Goal: Task Accomplishment & Management: Manage account settings

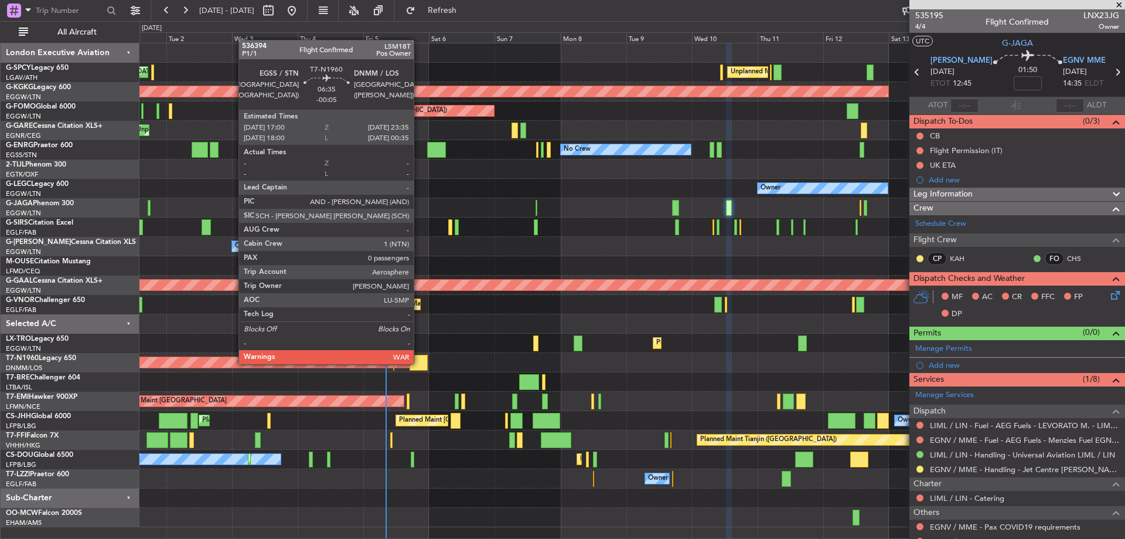
click at [419, 363] on div at bounding box center [419, 363] width 18 height 16
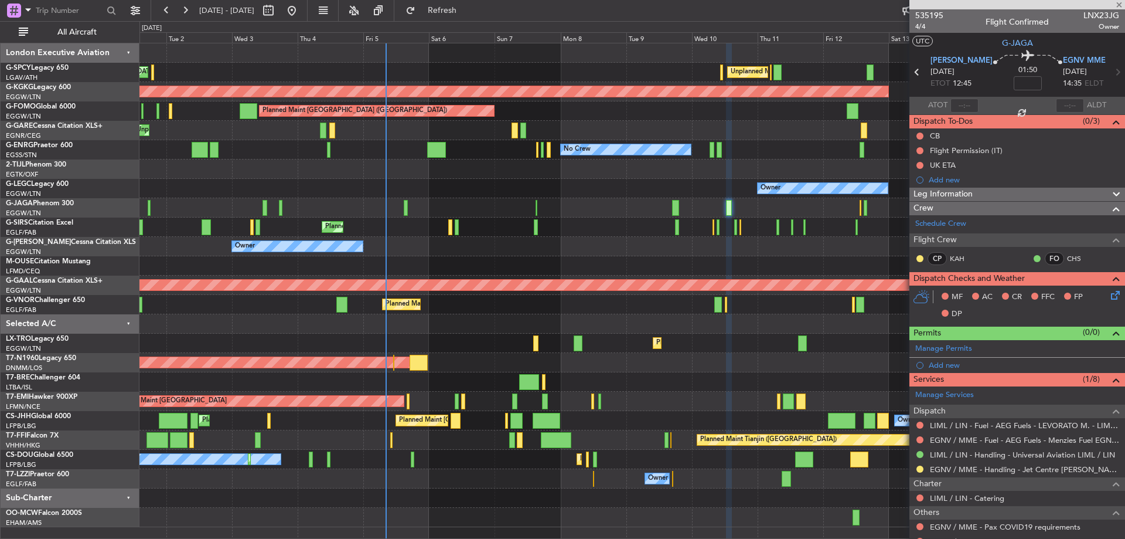
type input "-00:05"
type input "0"
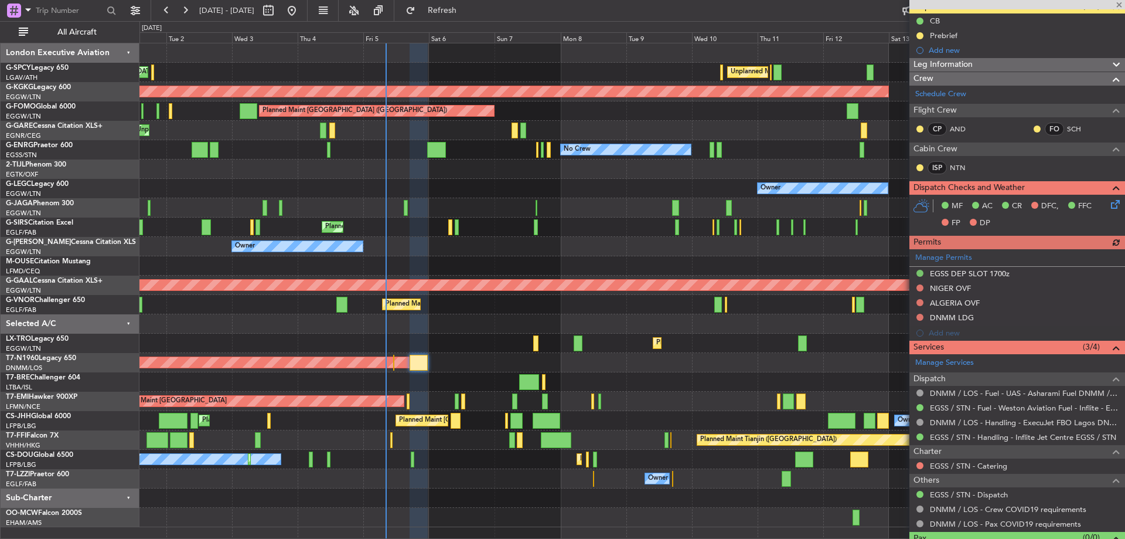
scroll to position [140, 0]
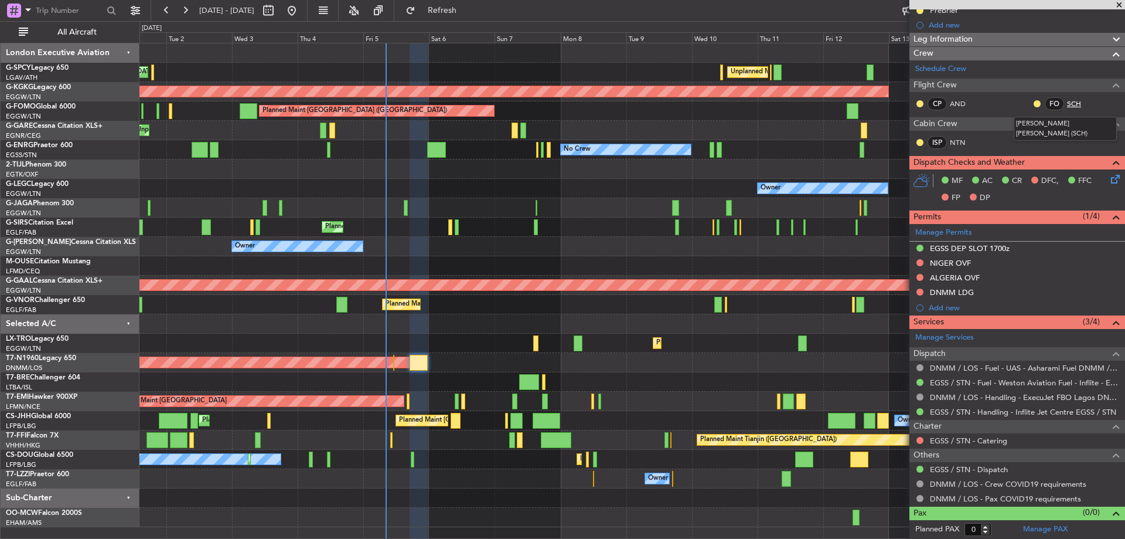
click at [1067, 102] on link "SCH" at bounding box center [1080, 103] width 26 height 11
click at [463, 9] on span "Refresh" at bounding box center [442, 10] width 49 height 8
click at [996, 467] on mat-tooltip-component "DNMM / LOS - Pax COVID19 requirements" at bounding box center [1004, 477] width 147 height 31
click at [992, 467] on link "EGSS / STN - Dispatch" at bounding box center [969, 469] width 78 height 10
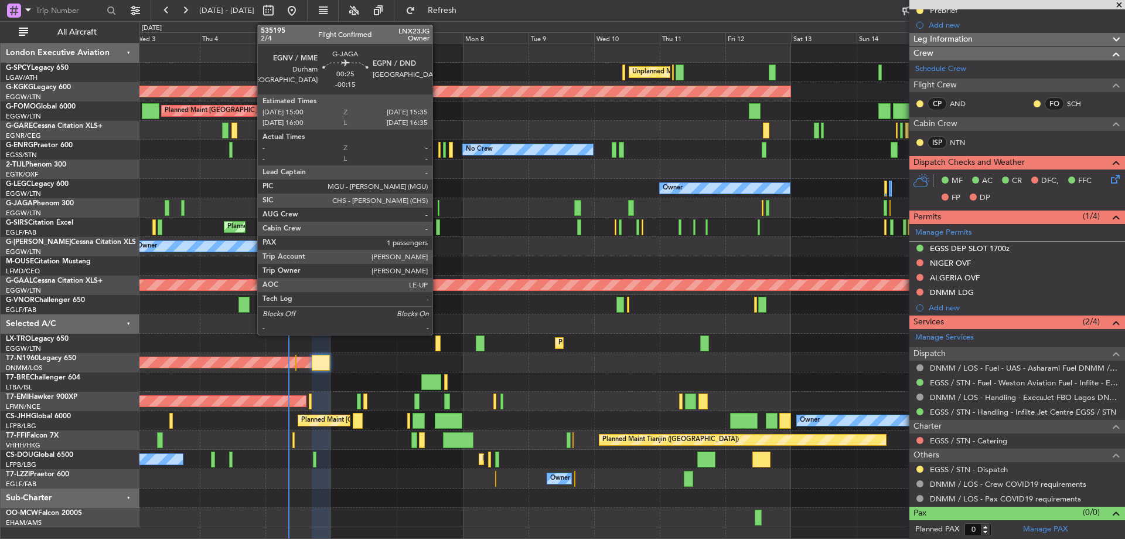
click at [438, 209] on div at bounding box center [439, 208] width 2 height 16
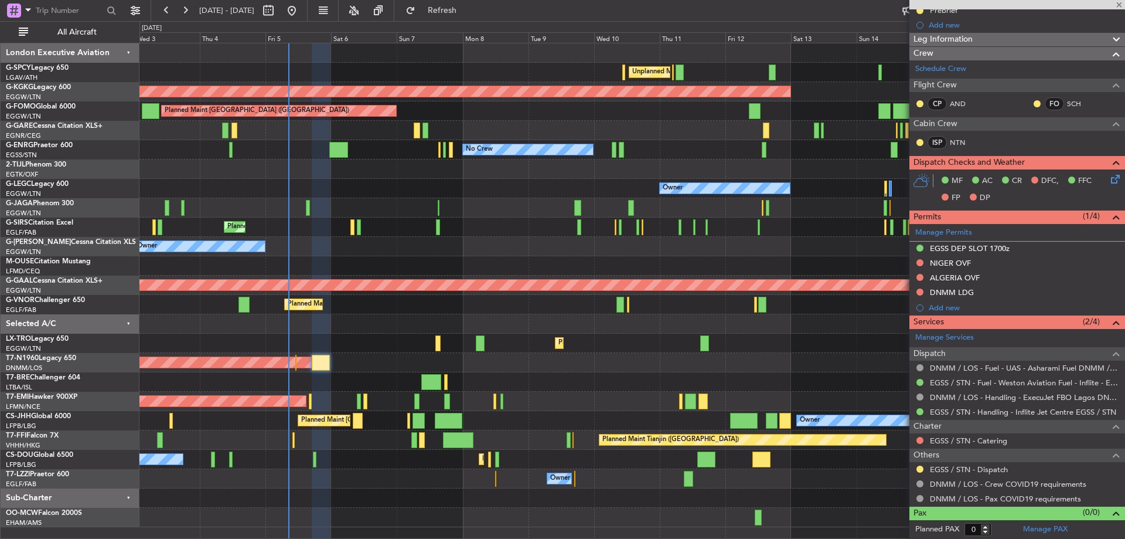
type input "-00:15"
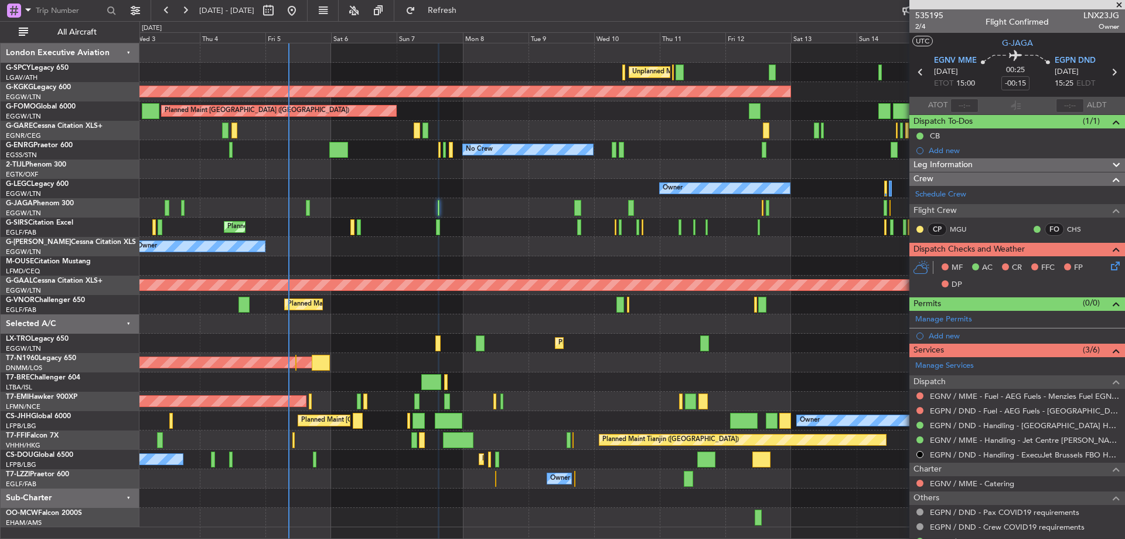
scroll to position [69, 0]
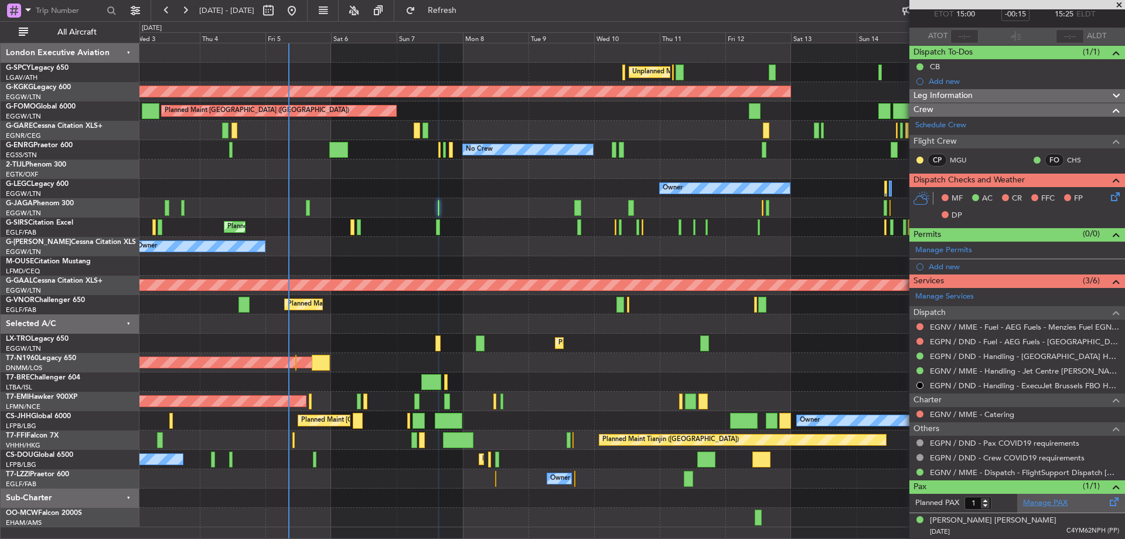
click at [1051, 507] on link "Manage PAX" at bounding box center [1045, 503] width 45 height 12
type input "2"
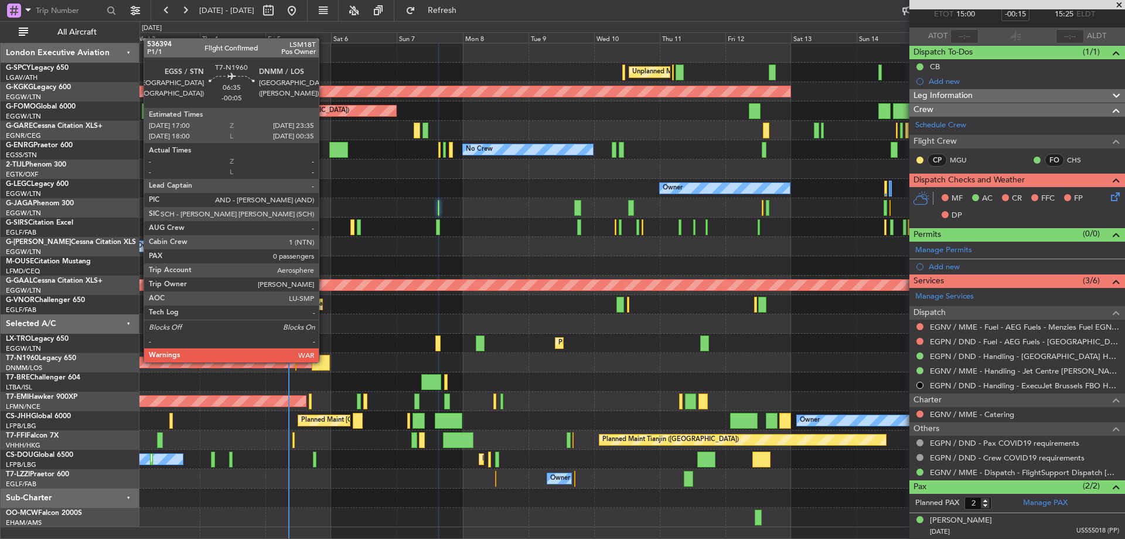
click at [324, 361] on div at bounding box center [321, 363] width 18 height 16
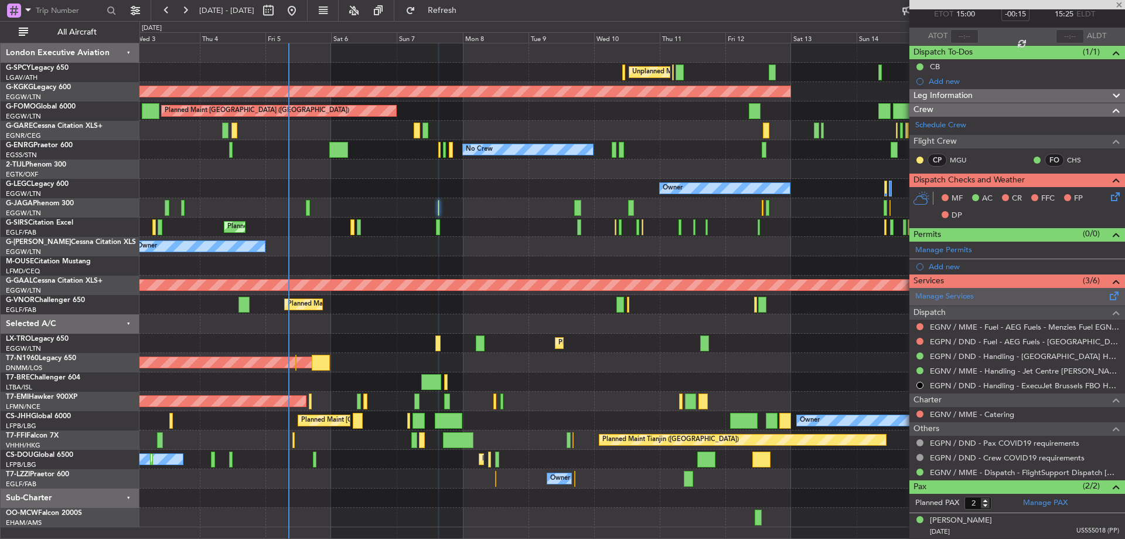
type input "-00:05"
type input "0"
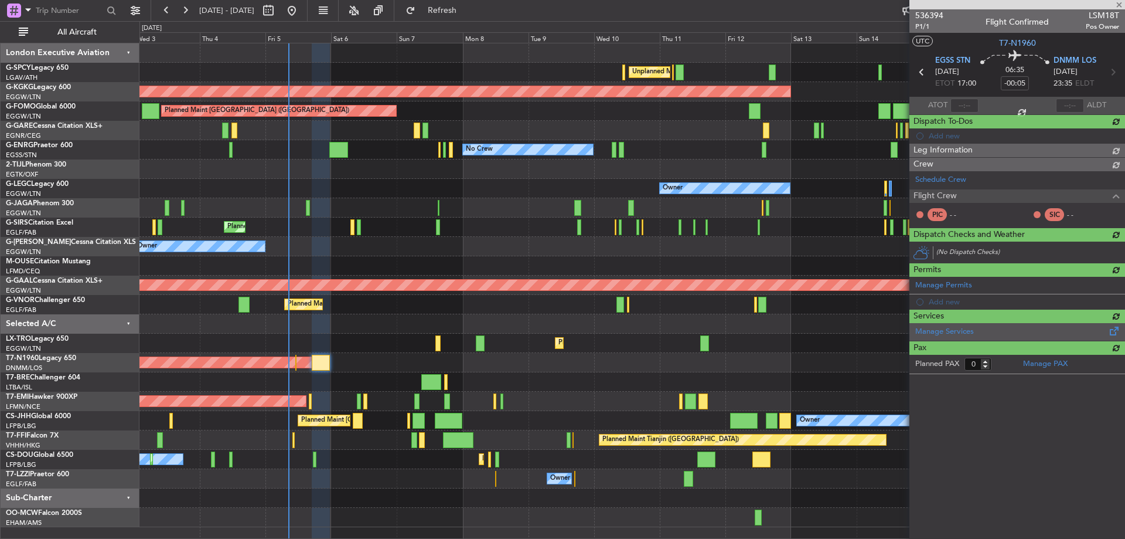
scroll to position [0, 0]
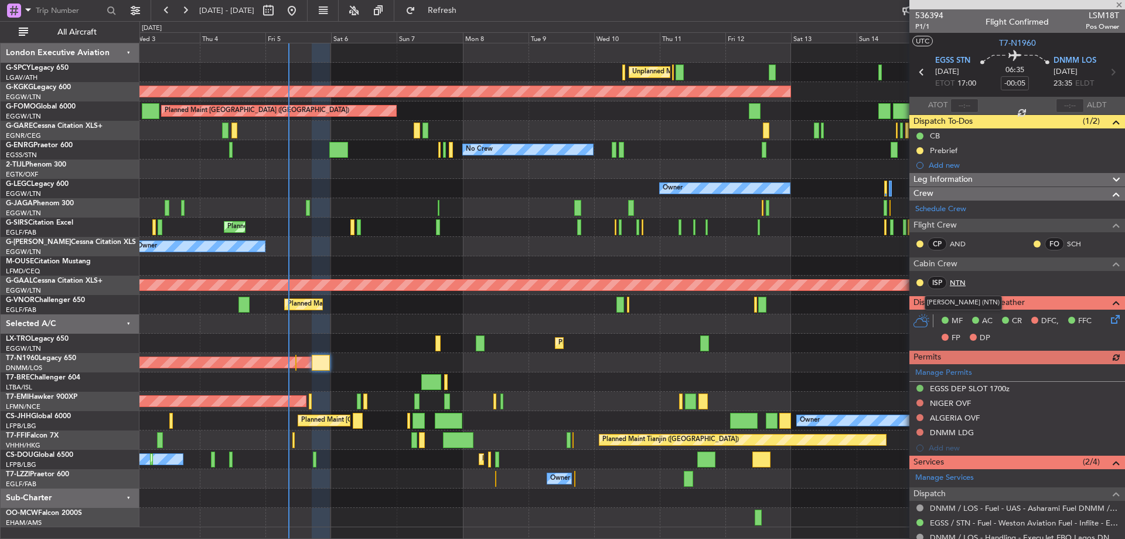
click at [957, 278] on link "NTN" at bounding box center [963, 282] width 26 height 11
click at [958, 285] on link "NTN" at bounding box center [963, 282] width 26 height 11
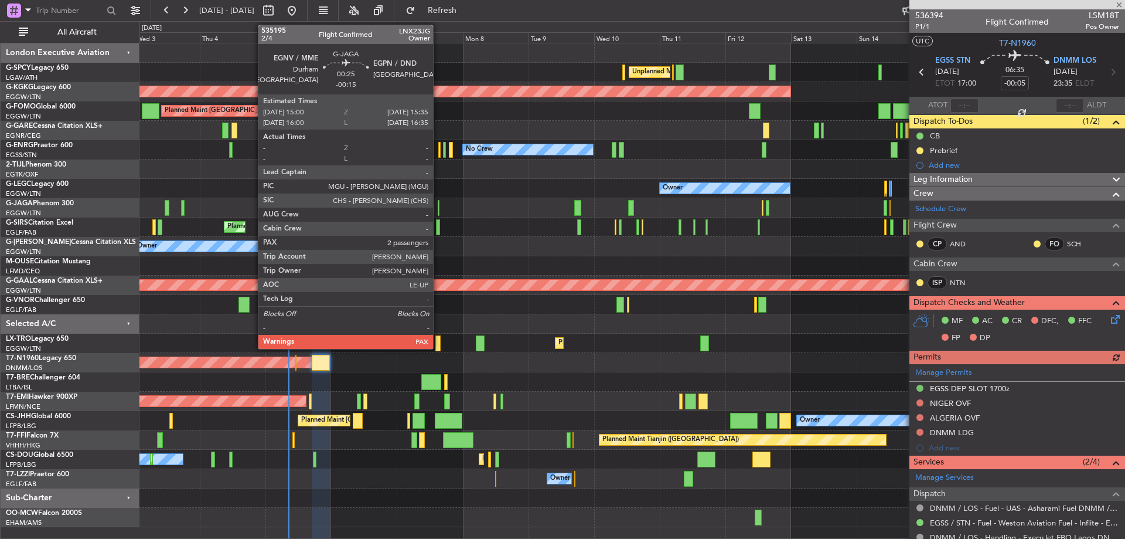
click at [438, 207] on div at bounding box center [439, 208] width 2 height 16
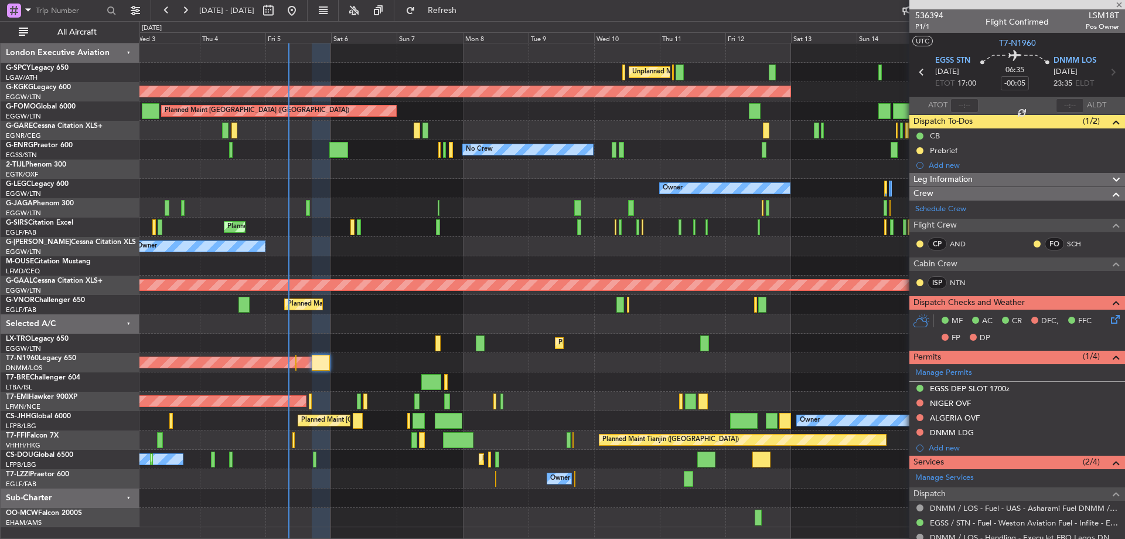
type input "-00:15"
type input "2"
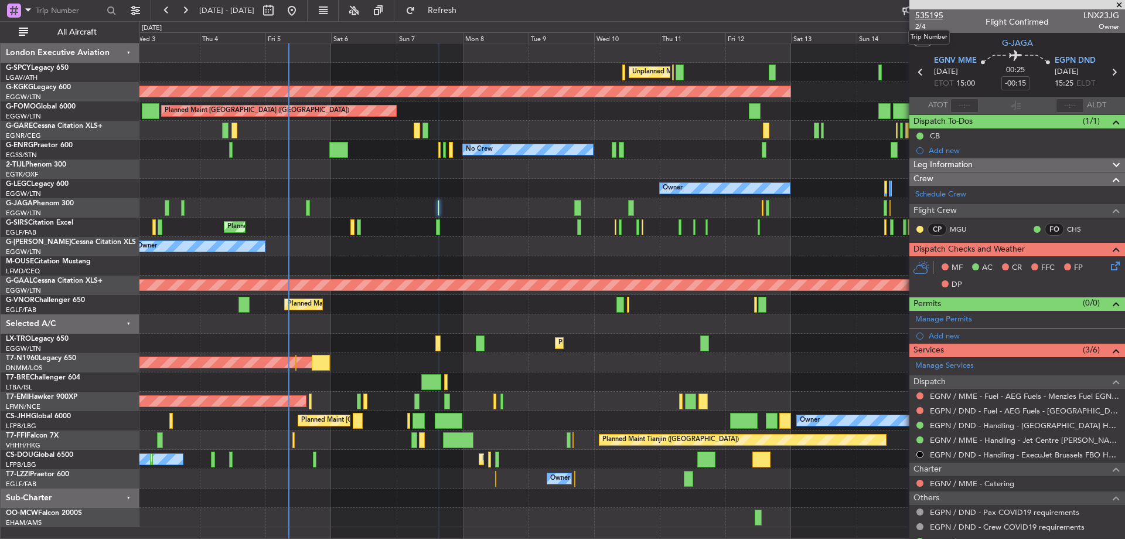
click at [934, 17] on span "535195" at bounding box center [929, 15] width 28 height 12
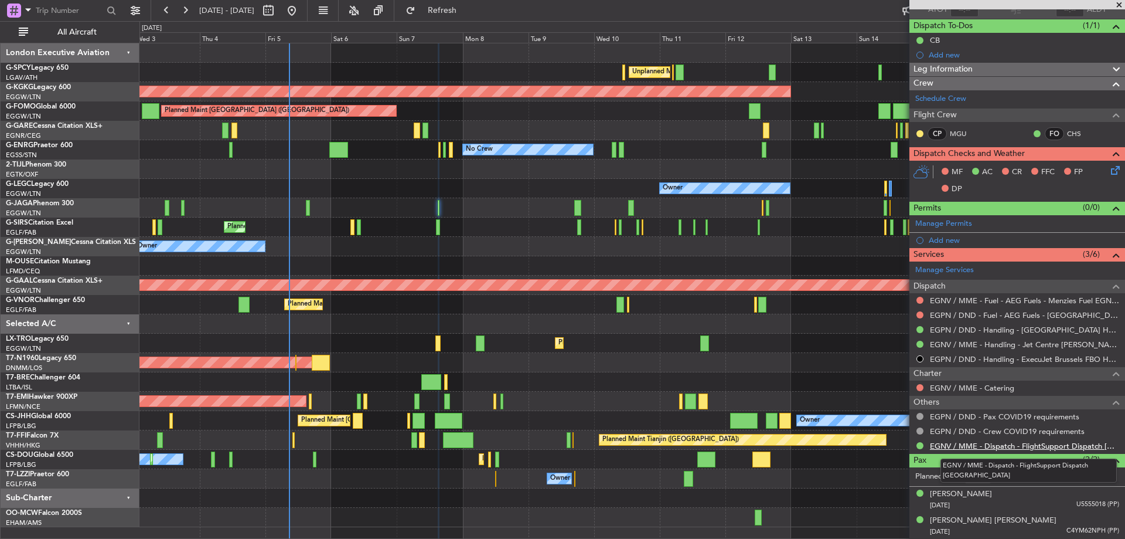
click at [1016, 444] on link "EGNV / MME - Dispatch - FlightSupport Dispatch [GEOGRAPHIC_DATA]" at bounding box center [1024, 446] width 189 height 10
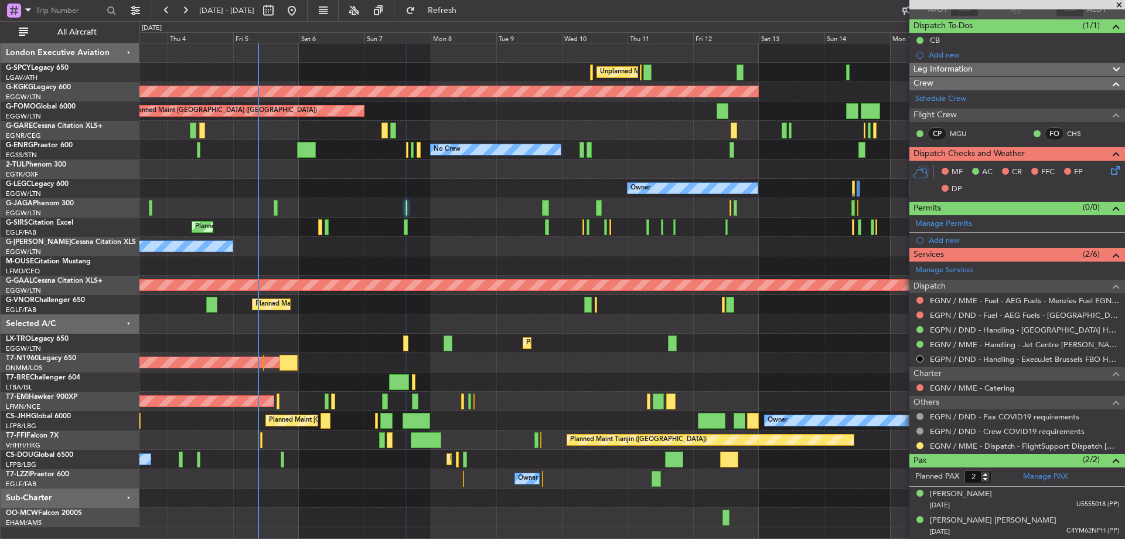
click at [486, 270] on div "Unplanned Maint [GEOGRAPHIC_DATA] ([PERSON_NAME] Intl) Cleaning [GEOGRAPHIC_DAT…" at bounding box center [631, 285] width 985 height 484
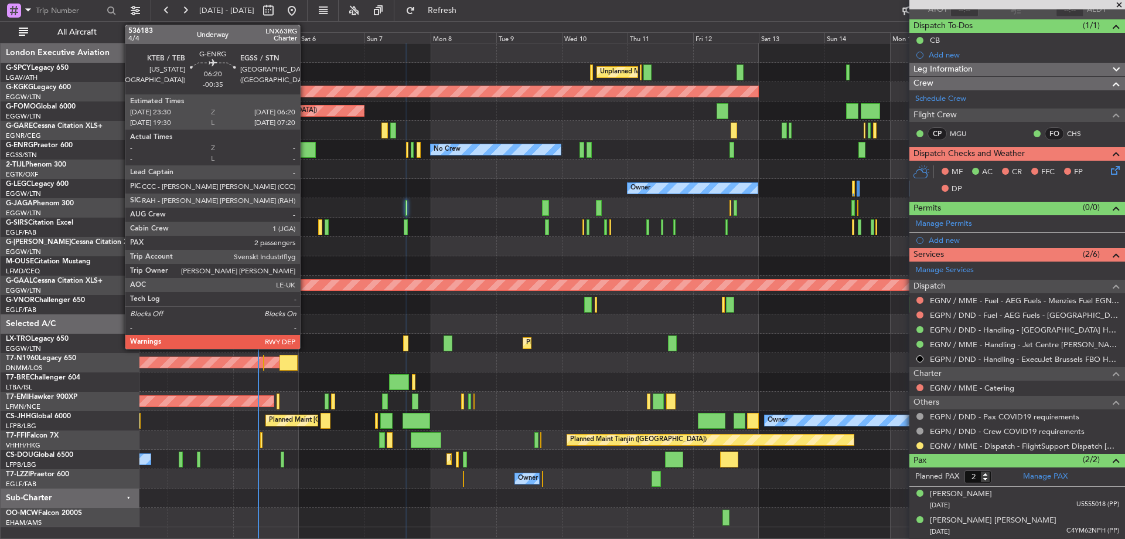
click at [305, 148] on div at bounding box center [306, 150] width 19 height 16
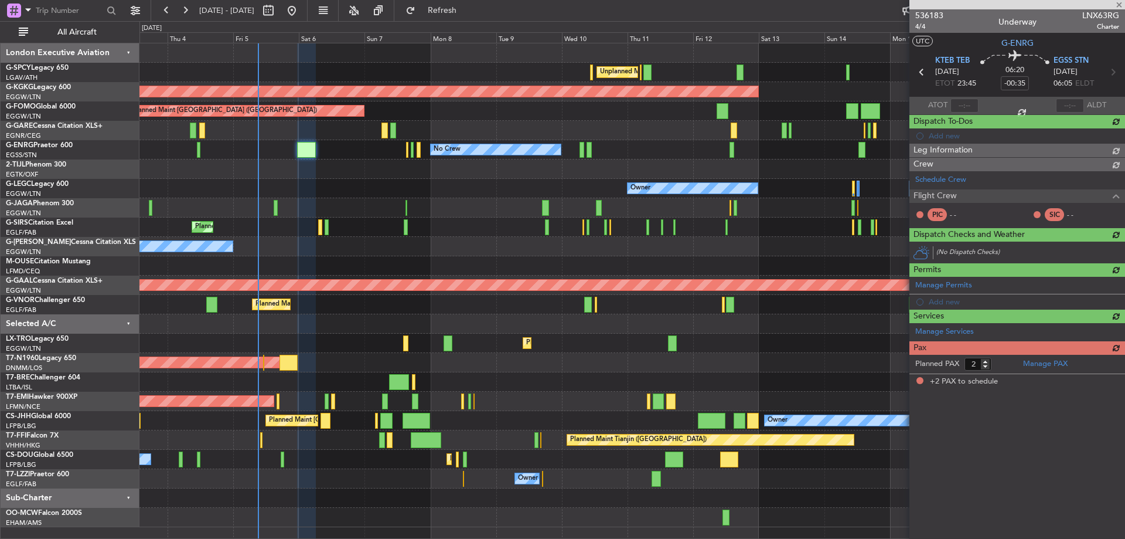
scroll to position [0, 0]
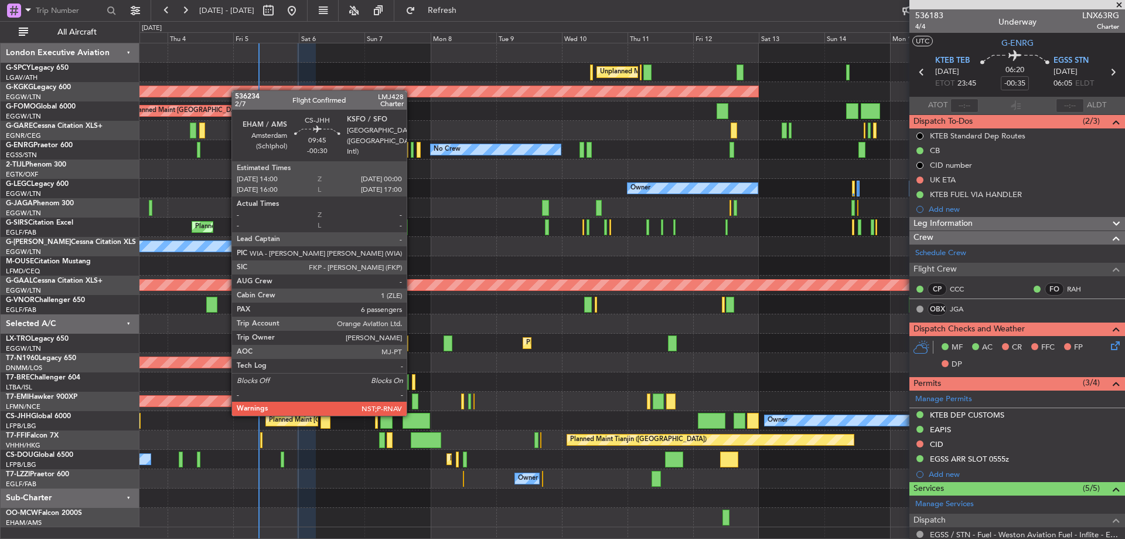
click at [412, 414] on div at bounding box center [417, 421] width 28 height 16
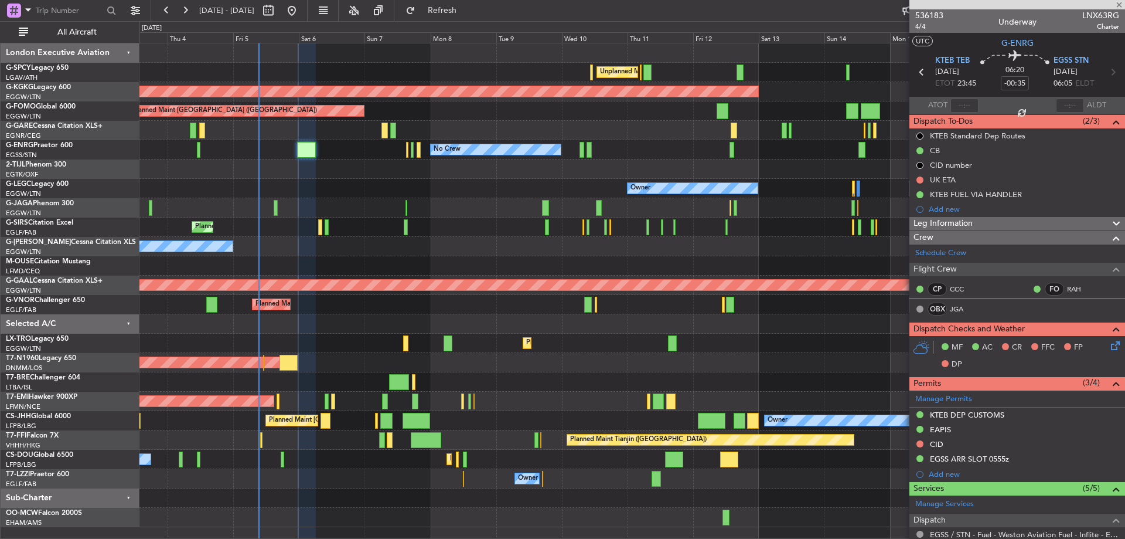
type input "-00:30"
type input "6"
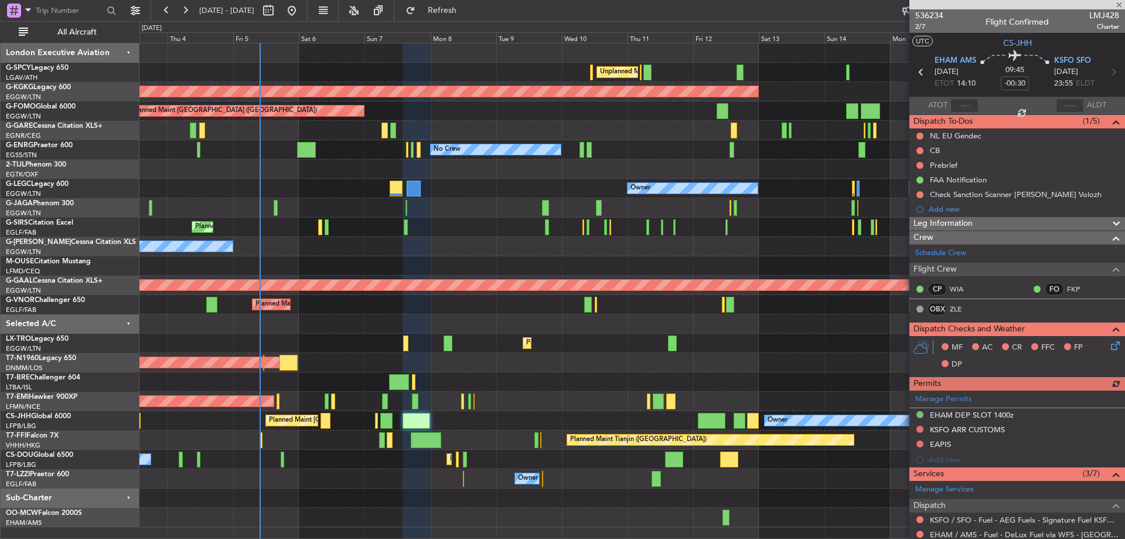
click at [325, 415] on div "Planned Maint [GEOGRAPHIC_DATA] ([GEOGRAPHIC_DATA]) Owner Planned Maint [GEOGRA…" at bounding box center [631, 420] width 985 height 19
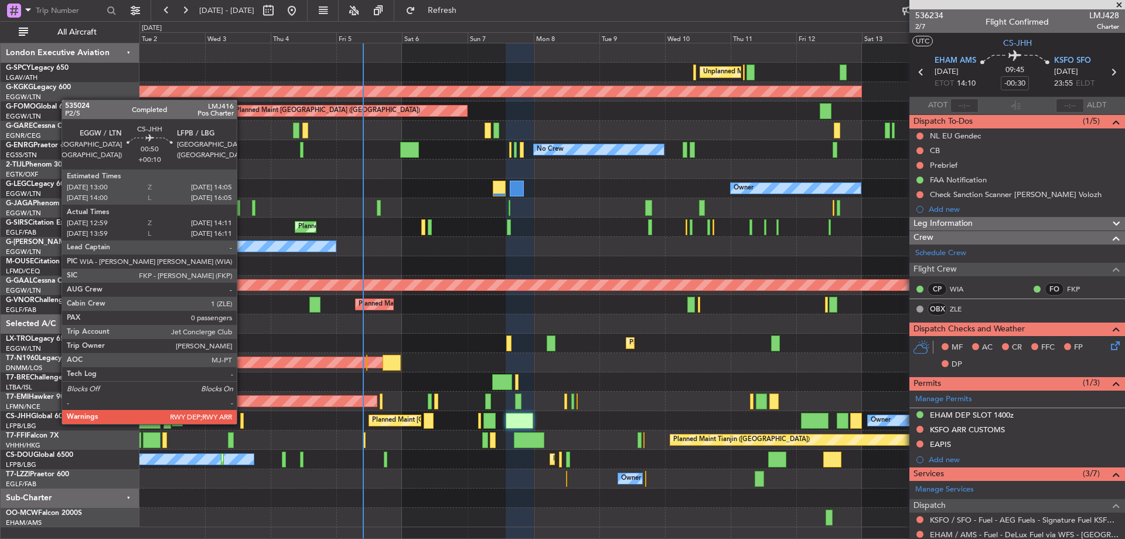
click at [242, 423] on div at bounding box center [242, 421] width 4 height 16
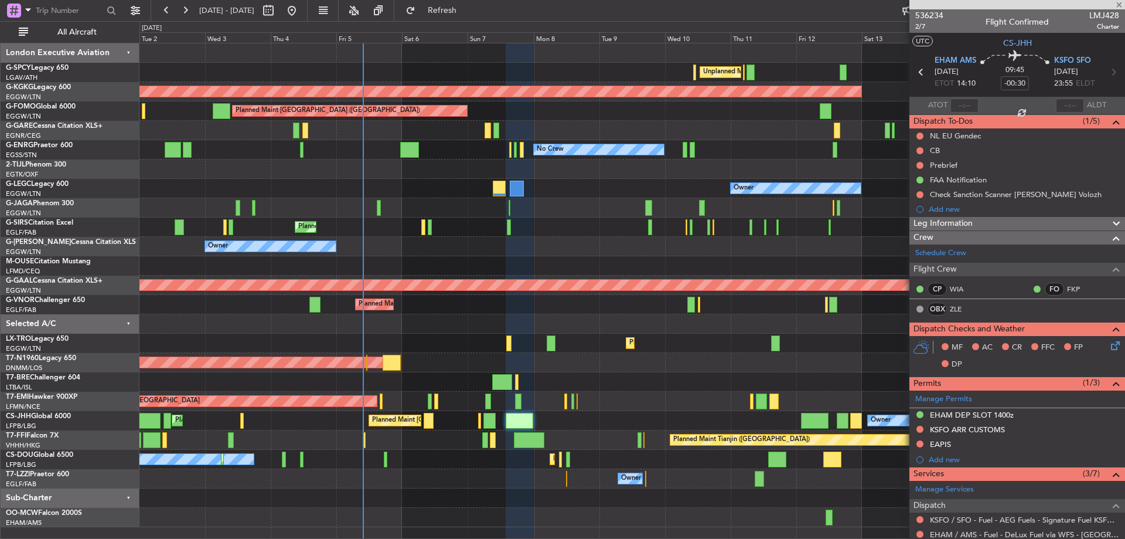
type input "+00:10"
type input "13:09"
type input "14:06"
type input "0"
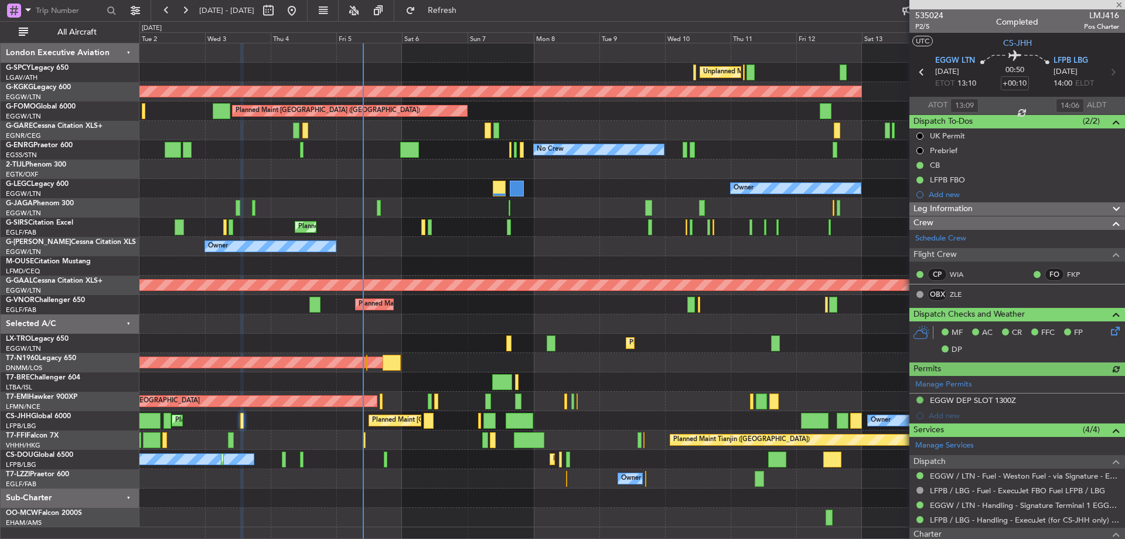
scroll to position [108, 0]
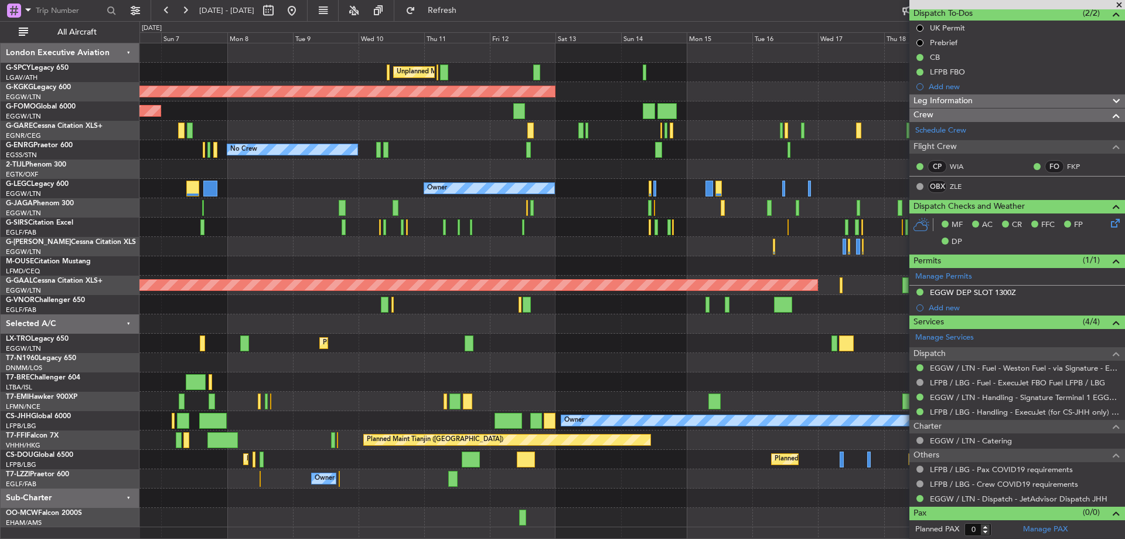
click at [399, 200] on div "Unplanned Maint [GEOGRAPHIC_DATA] ([PERSON_NAME] Intl) AOG Maint [GEOGRAPHIC_DA…" at bounding box center [631, 285] width 985 height 484
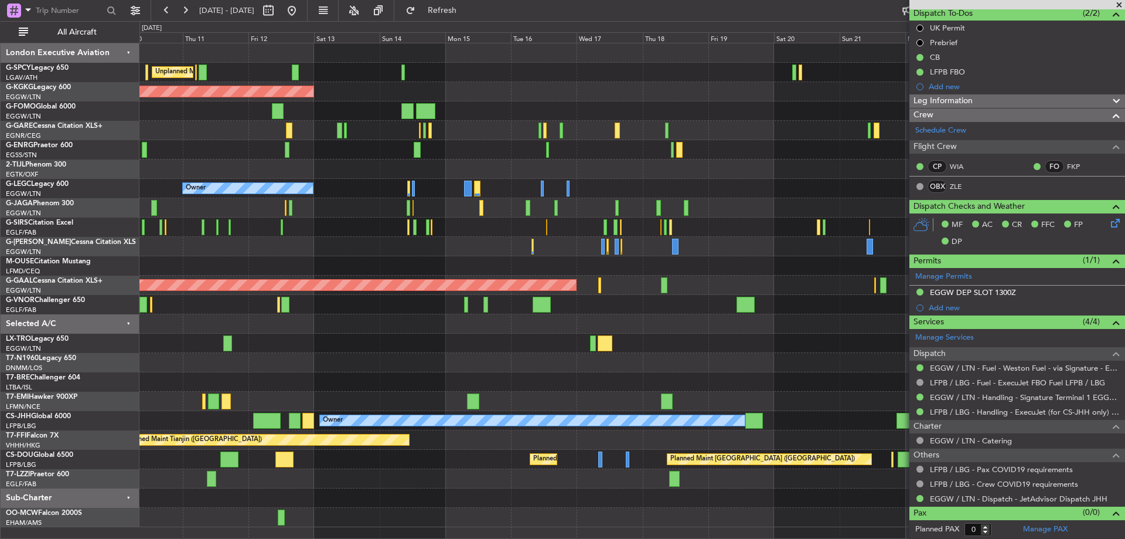
click at [495, 157] on div "No Crew" at bounding box center [631, 149] width 985 height 19
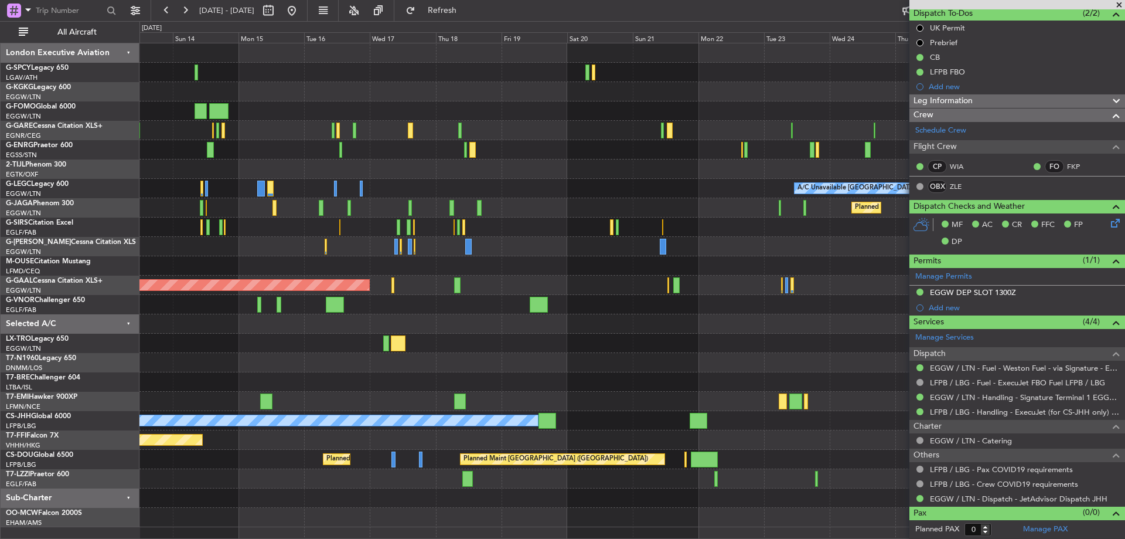
click at [246, 216] on div "Unplanned Maint [GEOGRAPHIC_DATA] ([PERSON_NAME] Intl) AOG Maint [GEOGRAPHIC_DA…" at bounding box center [631, 285] width 985 height 484
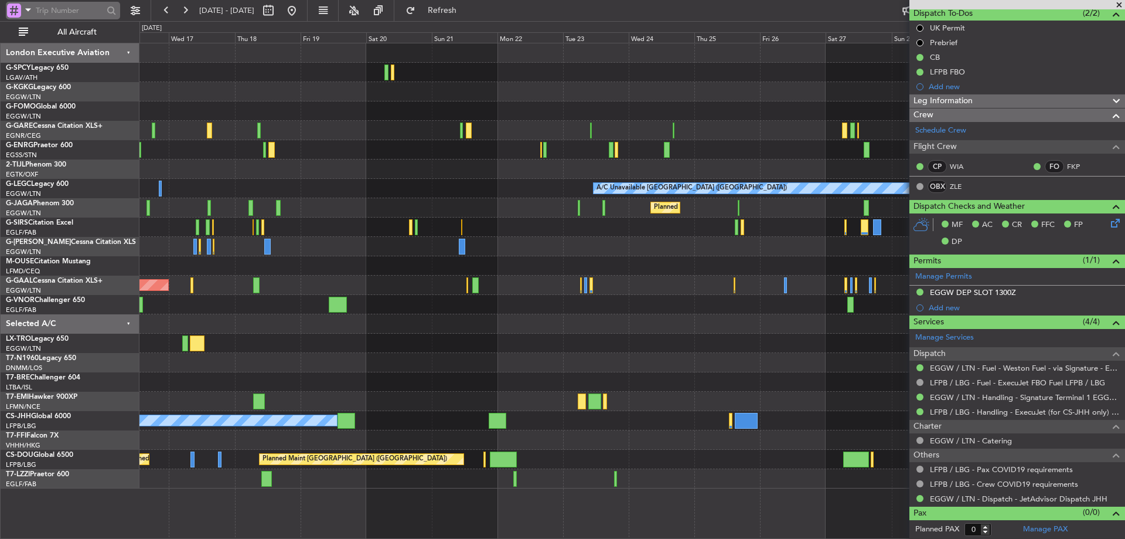
click at [55, 9] on input "text" at bounding box center [69, 11] width 67 height 18
type input "536010"
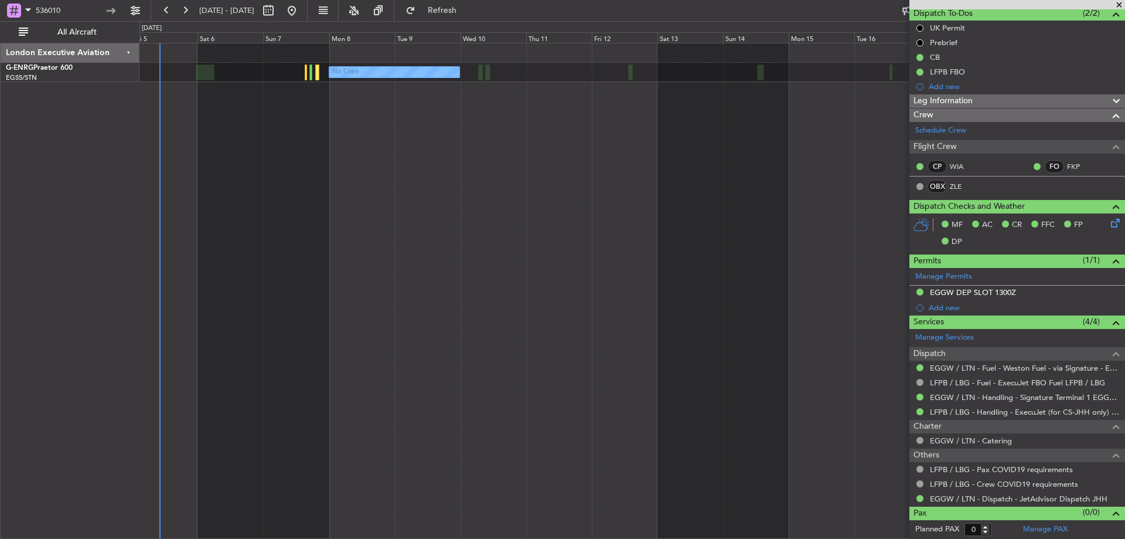
click at [740, 151] on div "No Crew" at bounding box center [632, 291] width 986 height 496
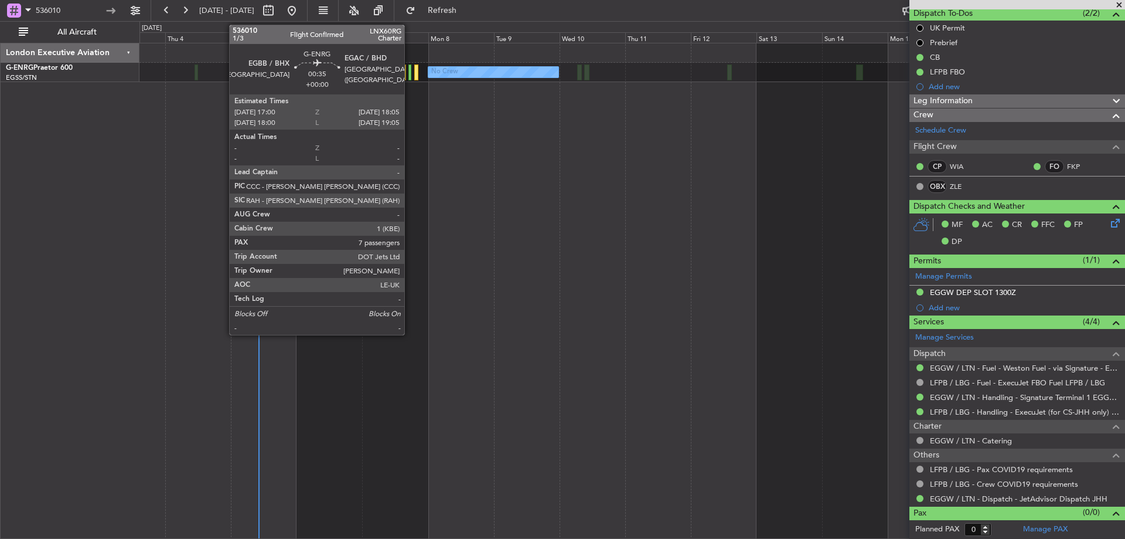
click at [410, 71] on div at bounding box center [410, 72] width 4 height 16
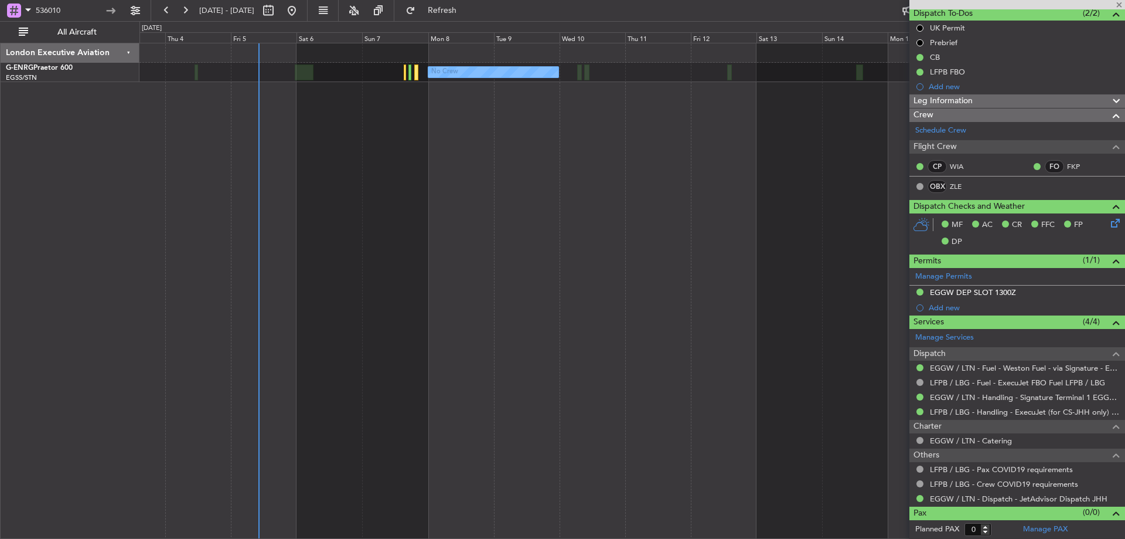
type input "7"
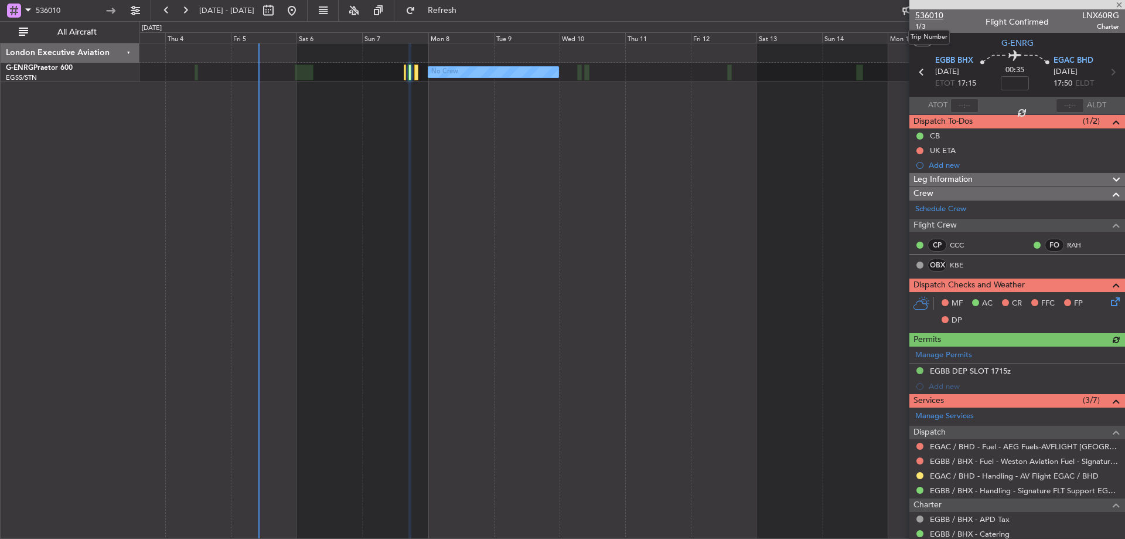
click at [928, 15] on span "536010" at bounding box center [929, 15] width 28 height 12
drag, startPoint x: 79, startPoint y: 13, endPoint x: -2, endPoint y: 22, distance: 81.3
click at [0, 22] on html "536010 [DATE] - [DATE] Refresh Quick Links All Aircraft No Crew London Executiv…" at bounding box center [562, 269] width 1125 height 539
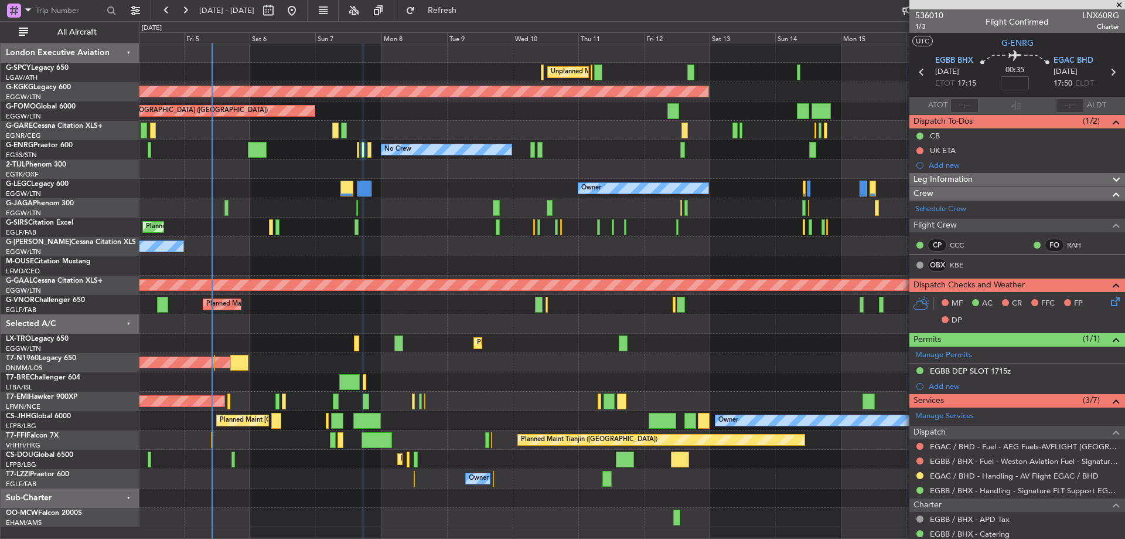
click at [648, 131] on div "Unplanned Maint [GEOGRAPHIC_DATA] ([PERSON_NAME] Intl) Cleaning [GEOGRAPHIC_DAT…" at bounding box center [631, 285] width 985 height 484
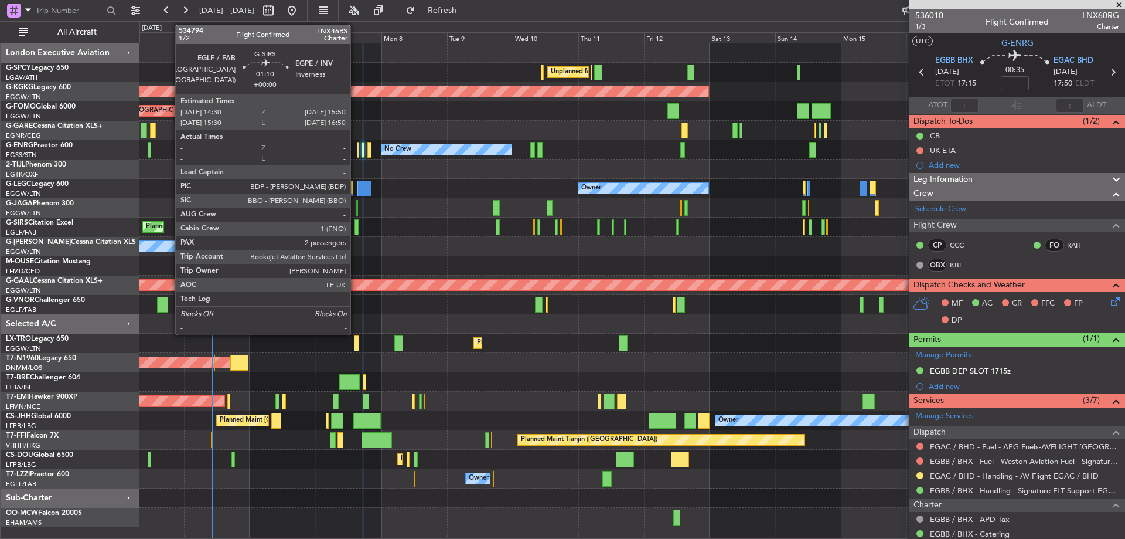
click at [356, 229] on div at bounding box center [357, 227] width 4 height 16
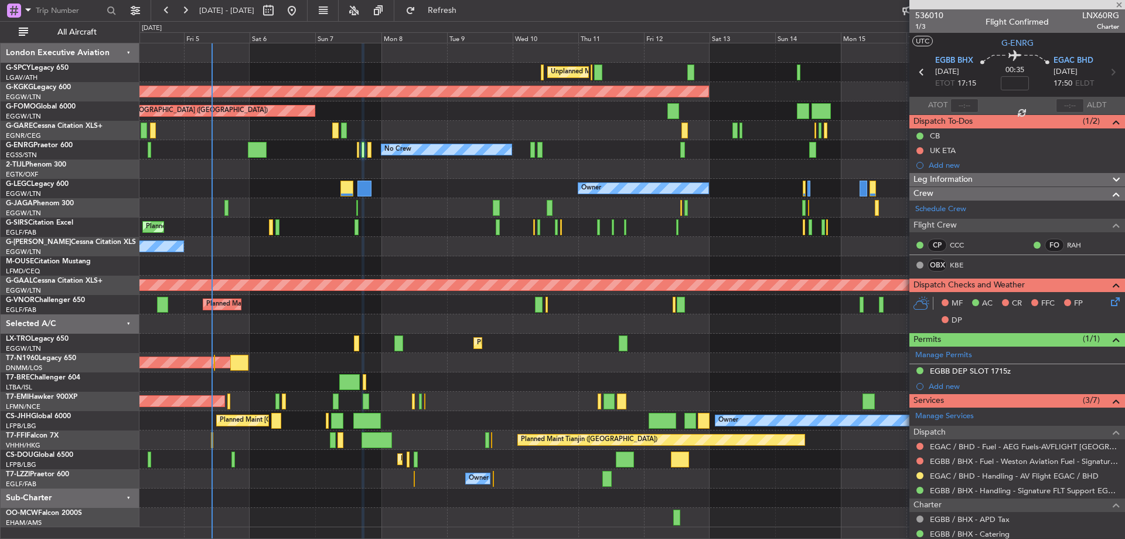
type input "2"
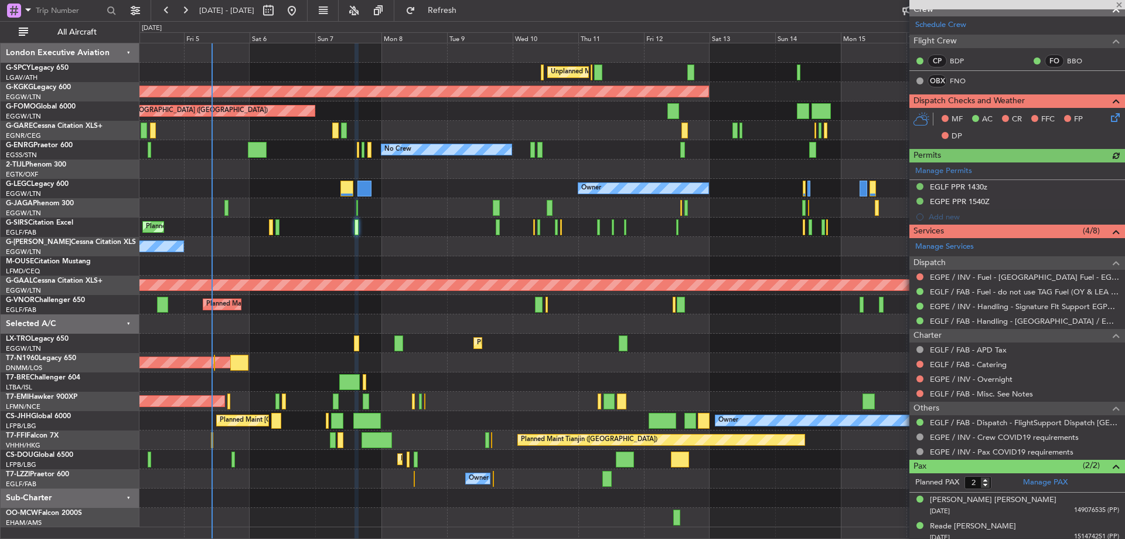
scroll to position [190, 0]
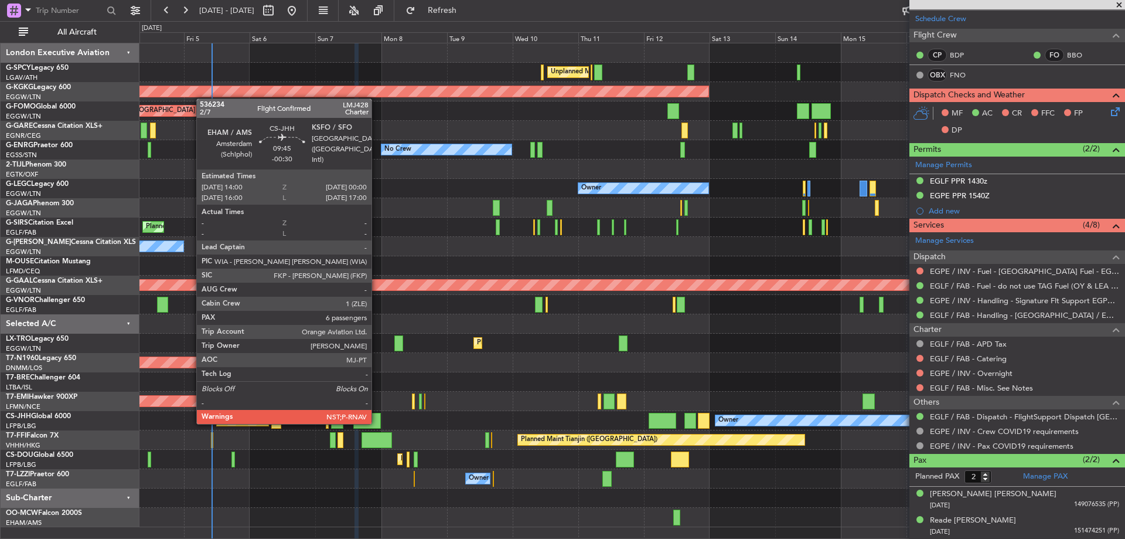
click at [377, 423] on div at bounding box center [367, 421] width 28 height 16
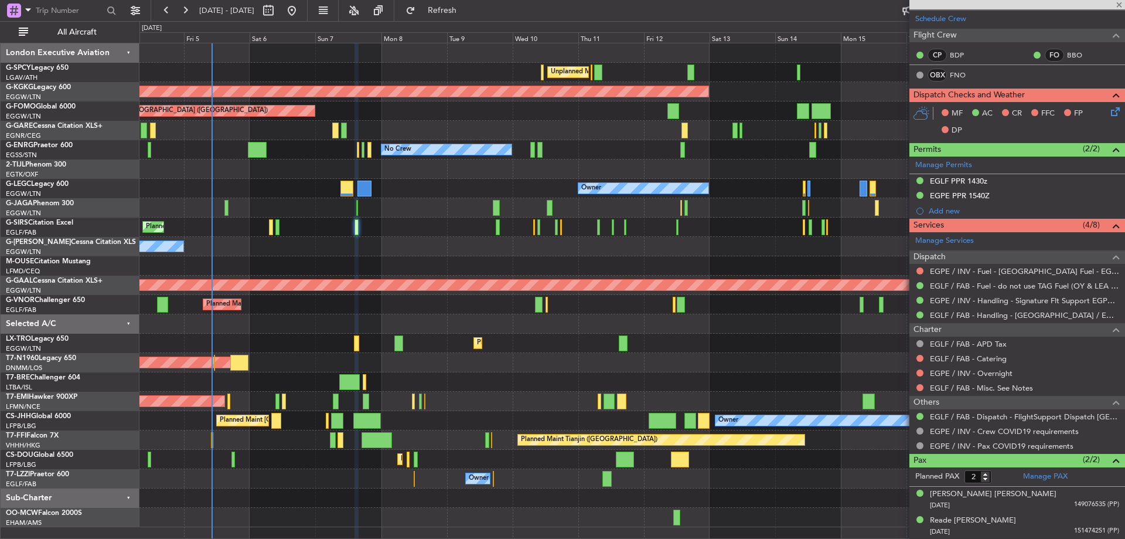
type input "-00:30"
type input "6"
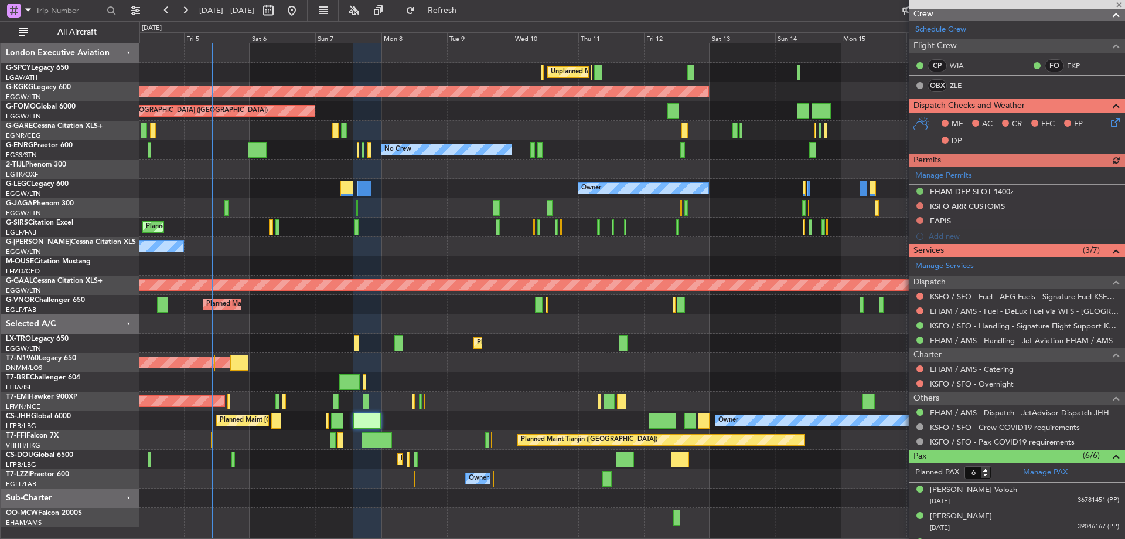
scroll to position [224, 0]
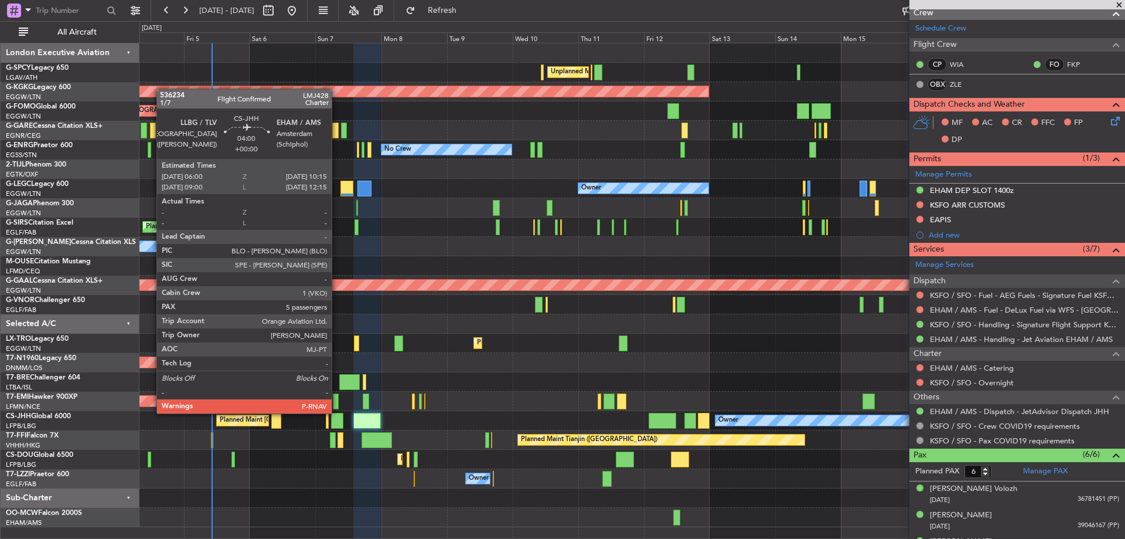
click at [337, 413] on div at bounding box center [337, 421] width 12 height 16
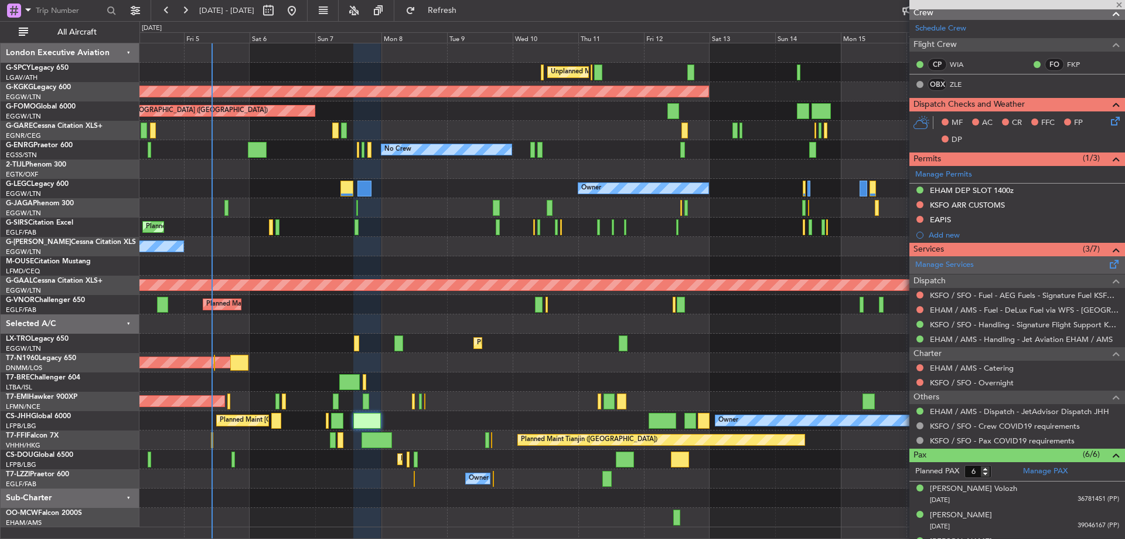
type input "5"
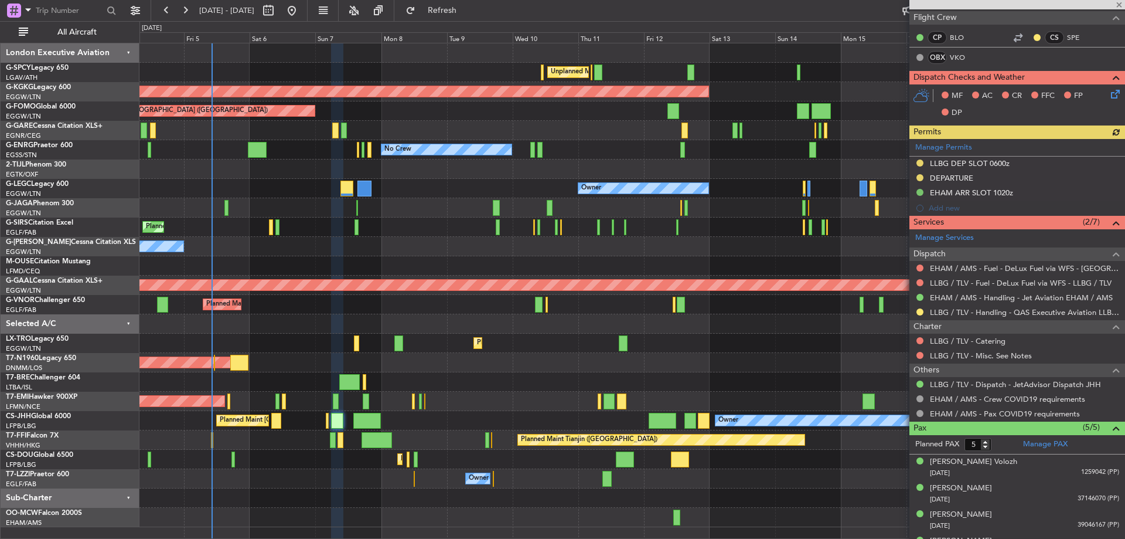
scroll to position [258, 0]
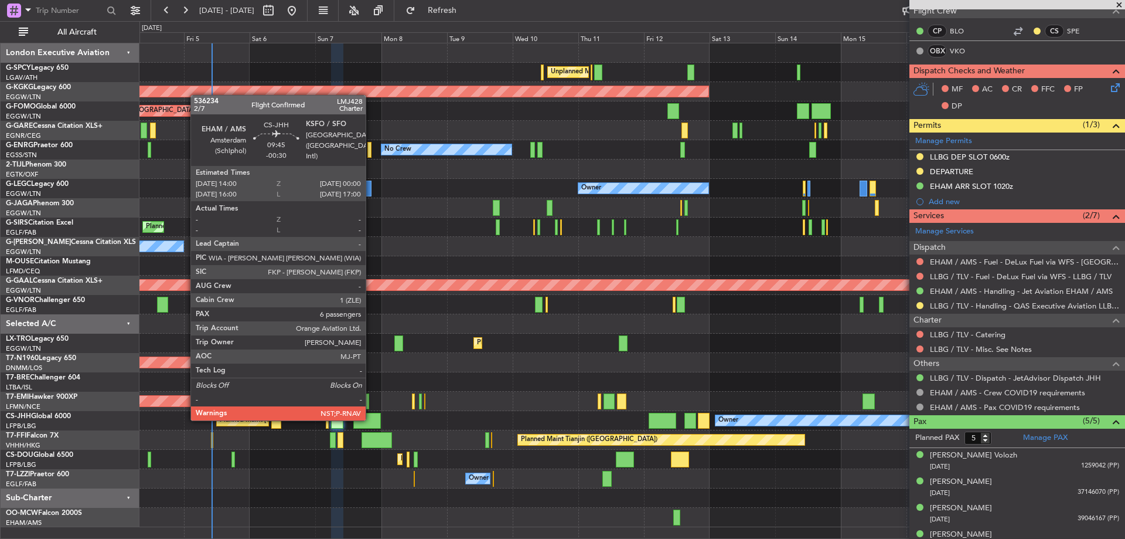
click at [371, 419] on div at bounding box center [367, 421] width 28 height 16
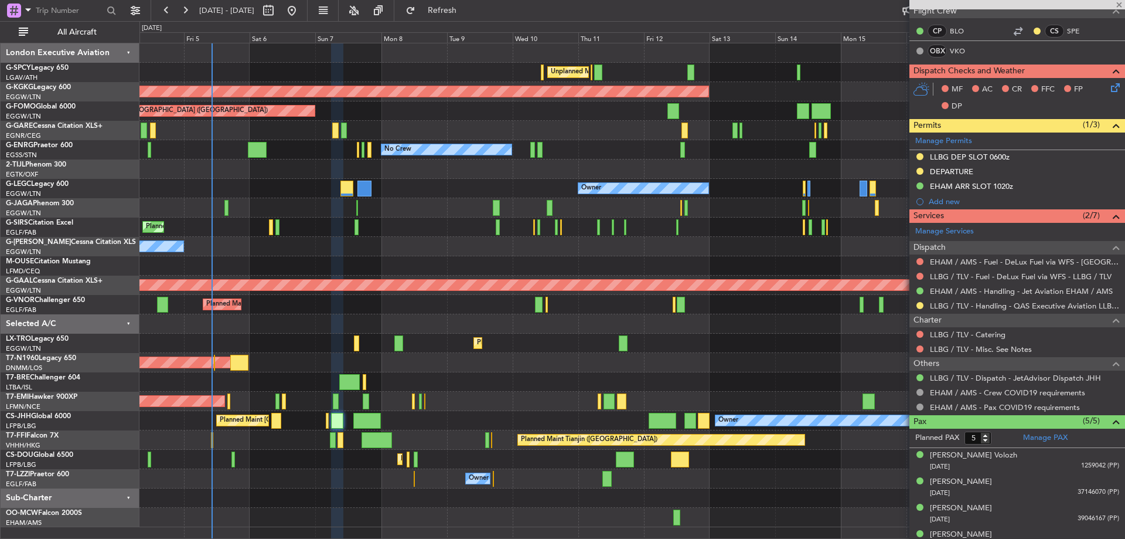
type input "-00:30"
type input "6"
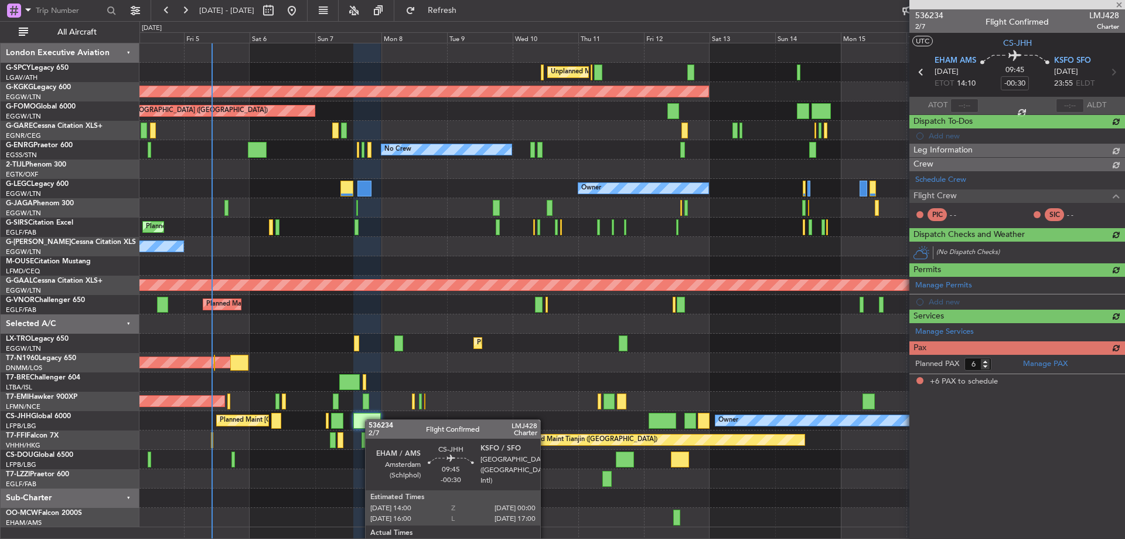
scroll to position [0, 0]
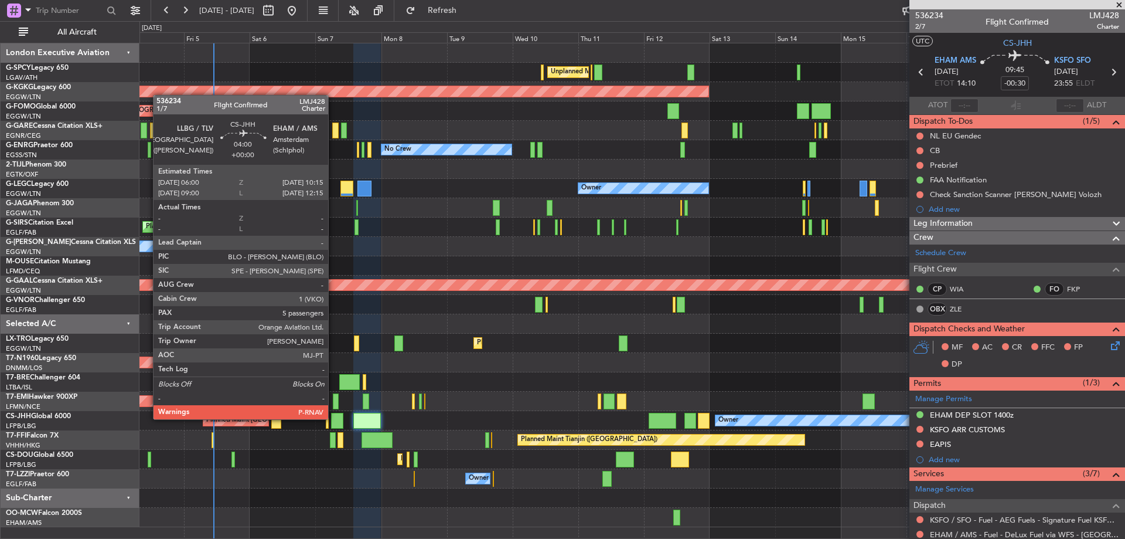
click at [333, 418] on div at bounding box center [337, 421] width 12 height 16
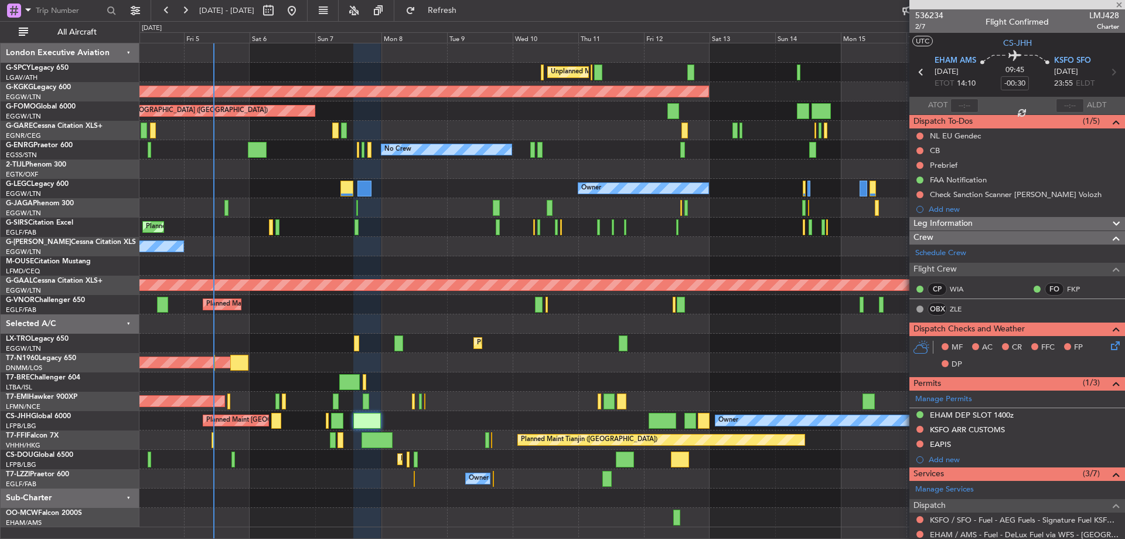
type input "5"
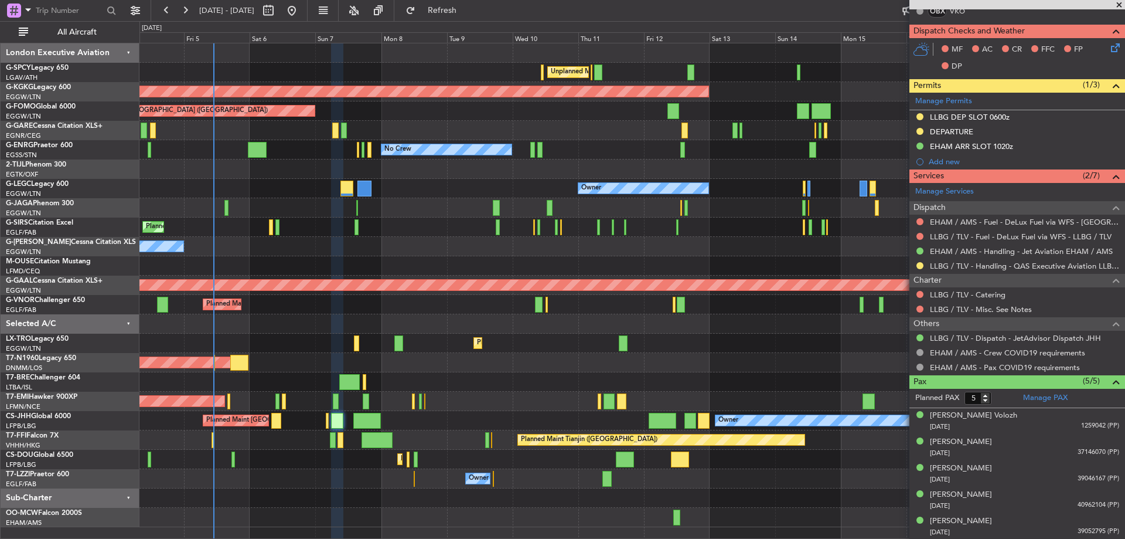
scroll to position [298, 0]
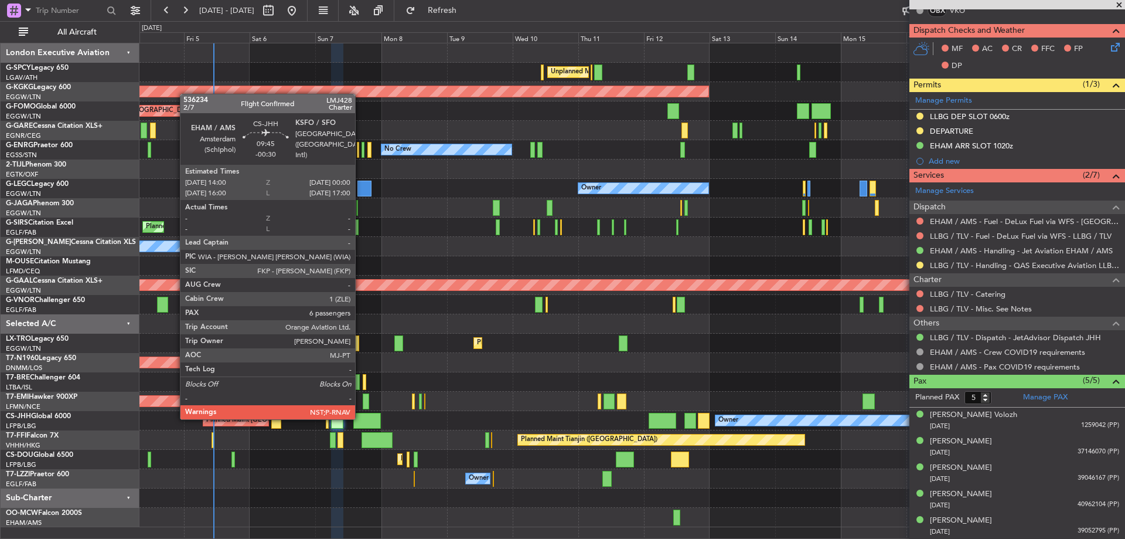
click at [360, 418] on div at bounding box center [367, 421] width 28 height 16
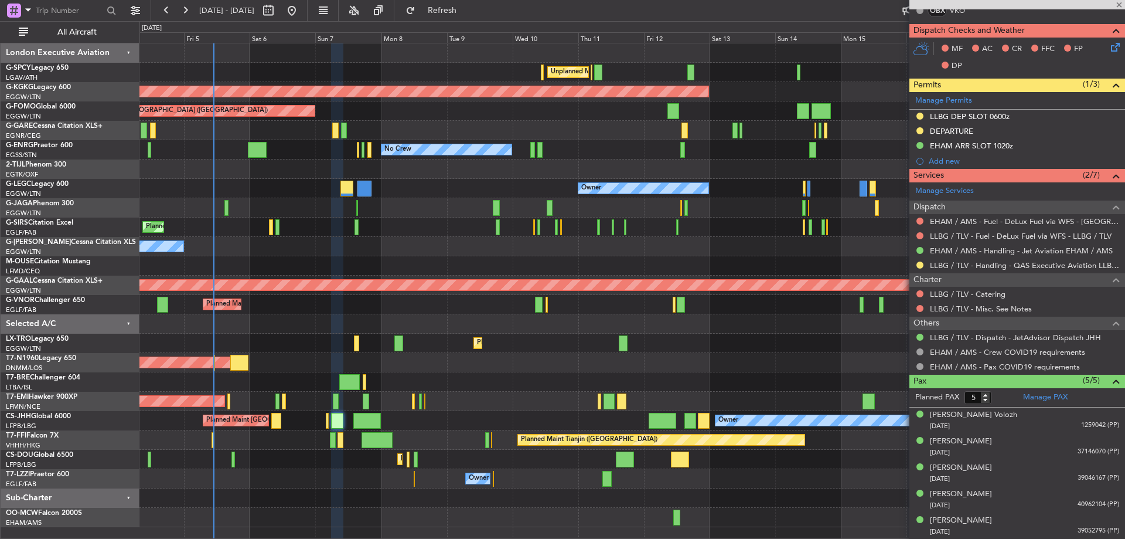
type input "-00:30"
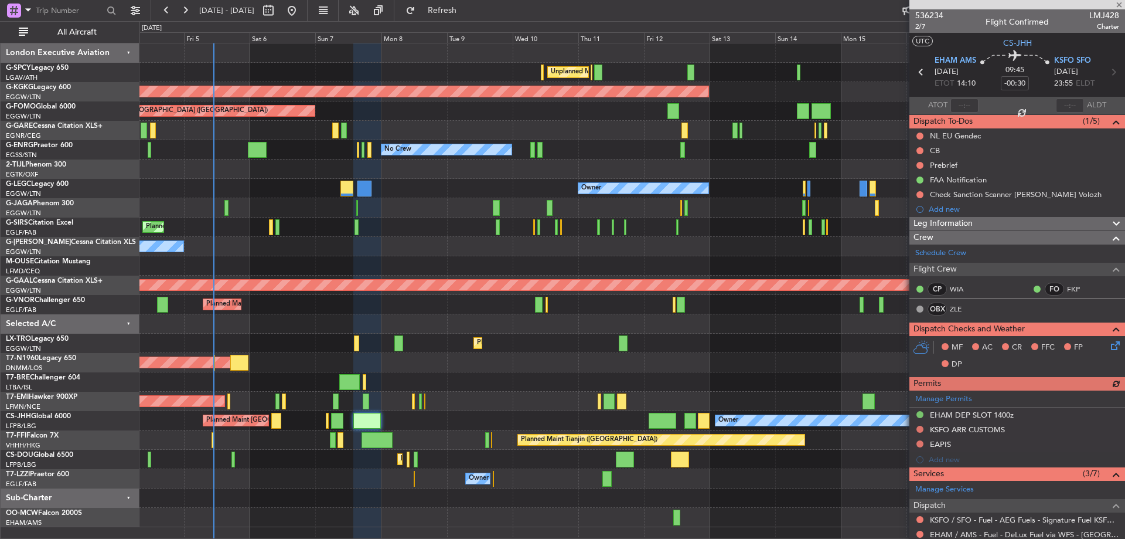
scroll to position [325, 0]
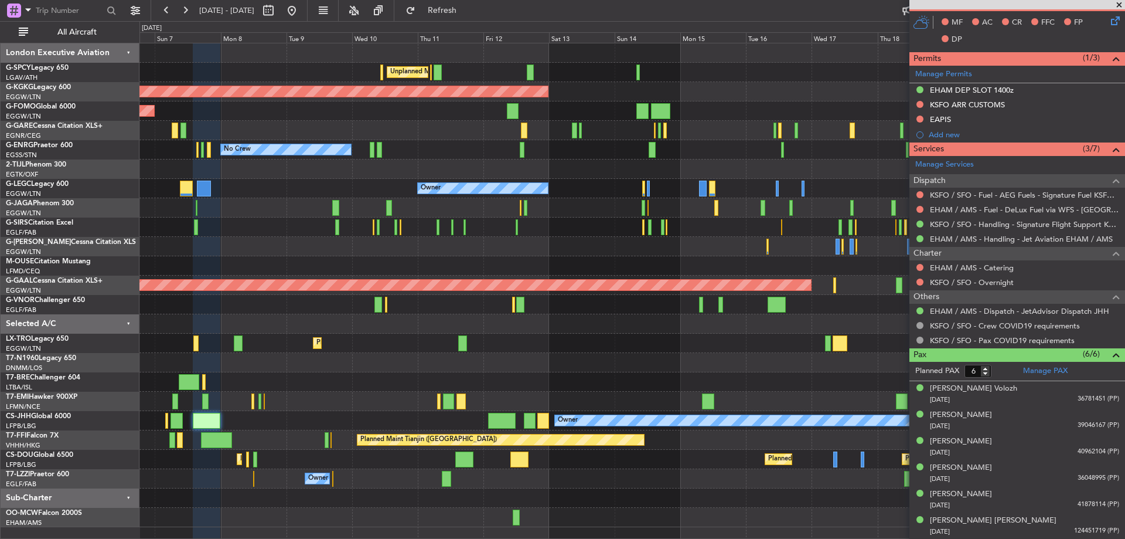
click at [353, 406] on div "Planned Maint [GEOGRAPHIC_DATA]" at bounding box center [631, 400] width 985 height 19
click at [1117, 5] on span at bounding box center [1120, 5] width 12 height 11
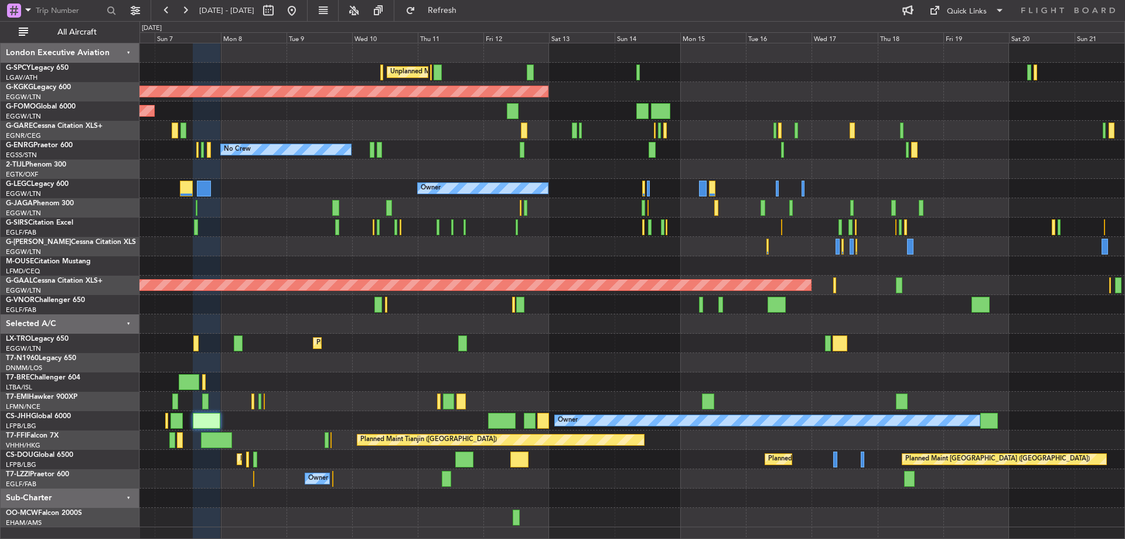
type input "0"
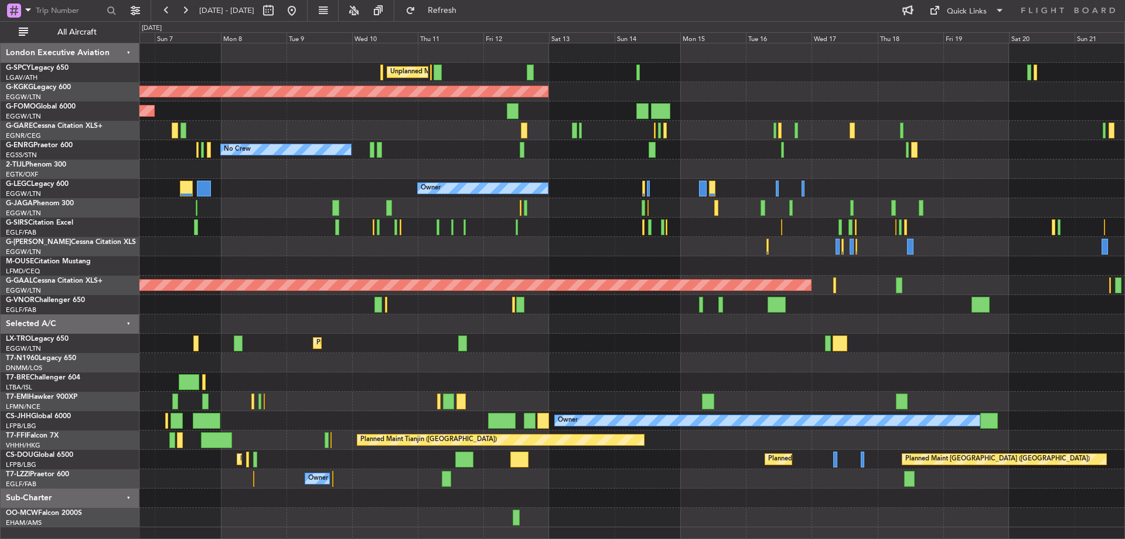
scroll to position [0, 0]
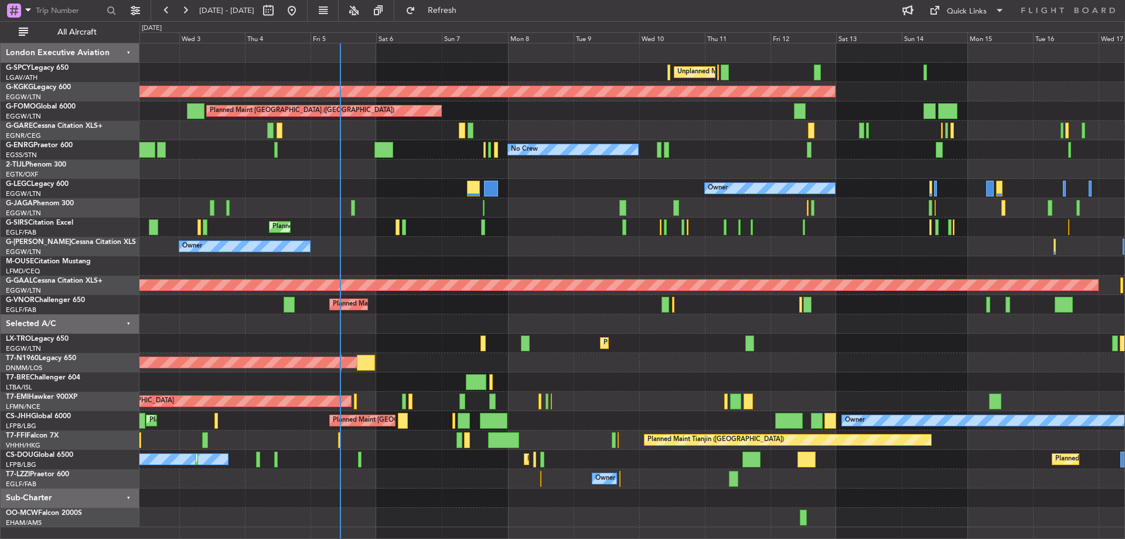
click at [1094, 295] on div "Unplanned Maint Athens (Eleftherios Venizelos Intl) Cleaning Athens (Eleftherio…" at bounding box center [631, 285] width 985 height 484
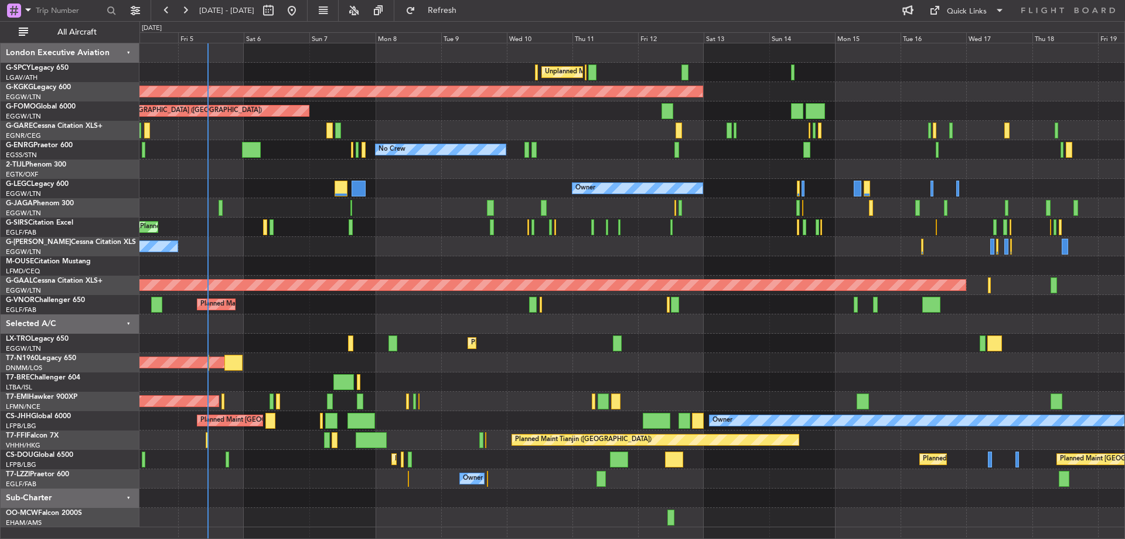
click at [693, 212] on div at bounding box center [631, 207] width 985 height 19
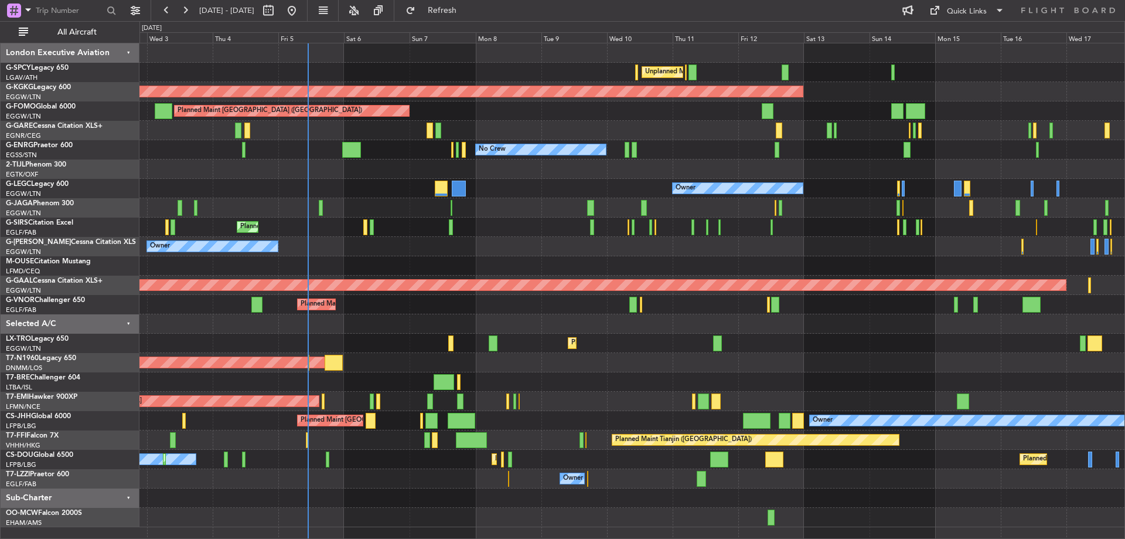
click at [504, 240] on div "Owner Owner" at bounding box center [631, 246] width 985 height 19
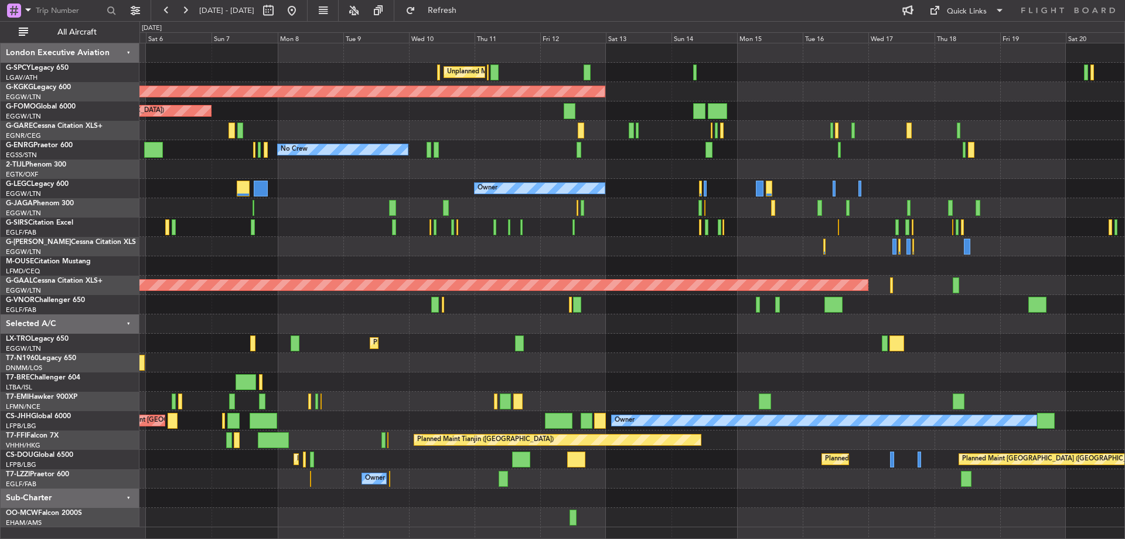
click at [382, 262] on div "Unplanned Maint Athens (Eleftherios Venizelos Intl) AOG Maint Istanbul (Ataturk…" at bounding box center [631, 285] width 985 height 484
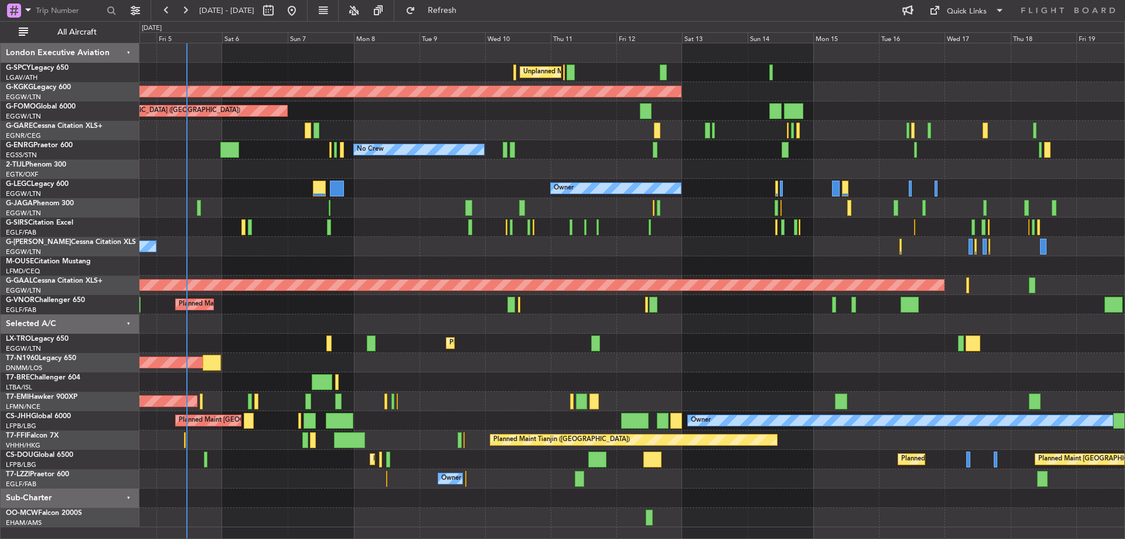
click at [338, 304] on div "Unplanned Maint Athens (Eleftherios Venizelos Intl) Cleaning Athens (Eleftherio…" at bounding box center [631, 285] width 985 height 484
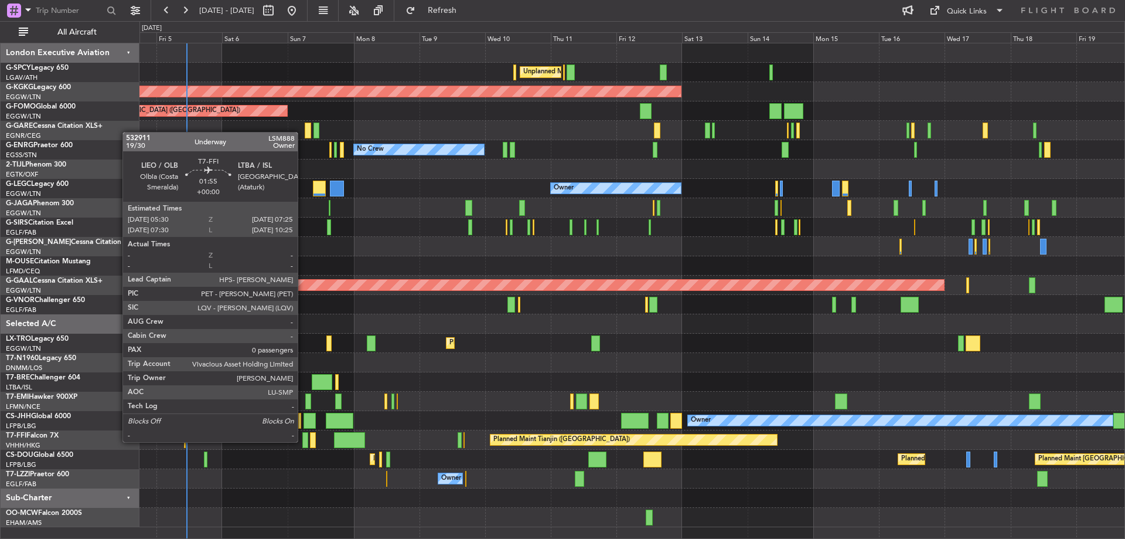
click at [303, 441] on div at bounding box center [304, 440] width 5 height 16
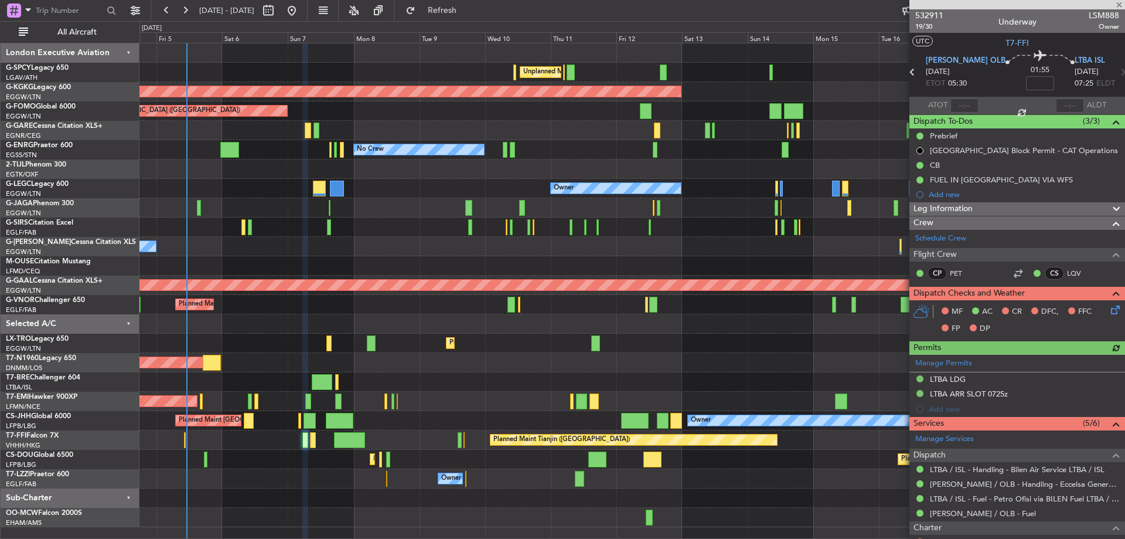
scroll to position [101, 0]
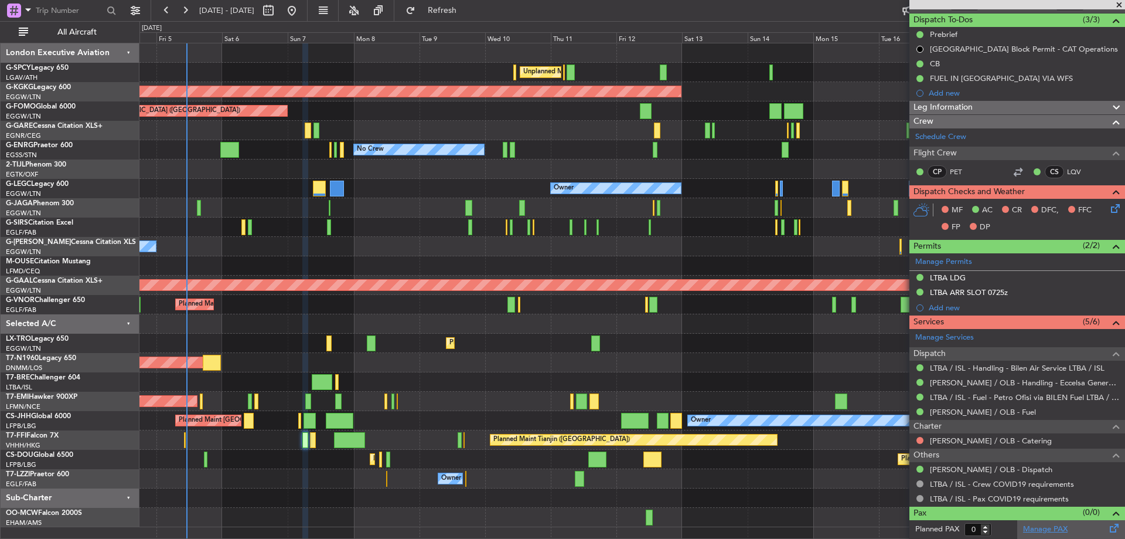
click at [1048, 532] on link "Manage PAX" at bounding box center [1045, 529] width 45 height 12
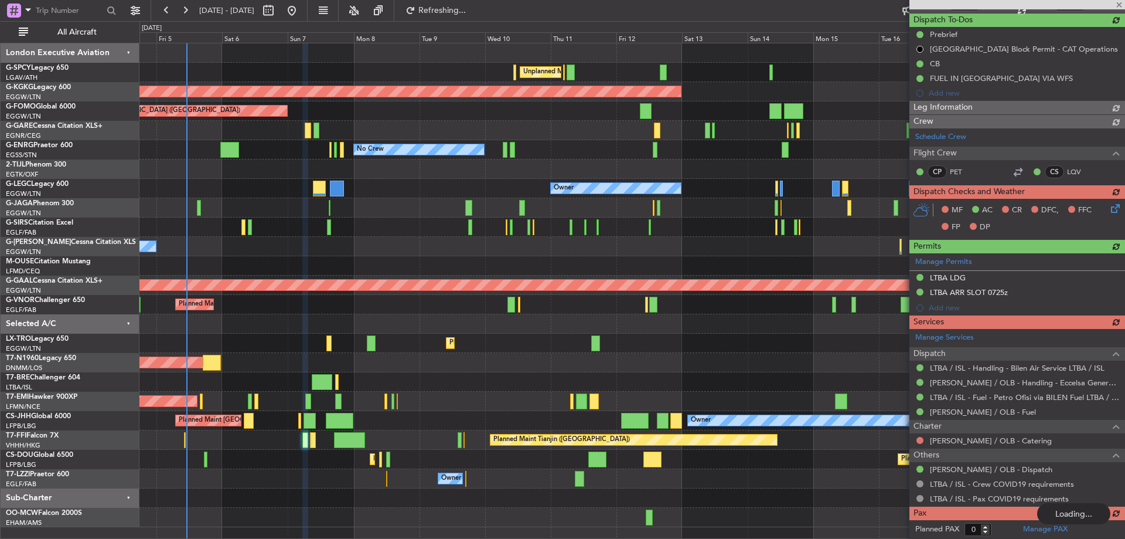
type input "2"
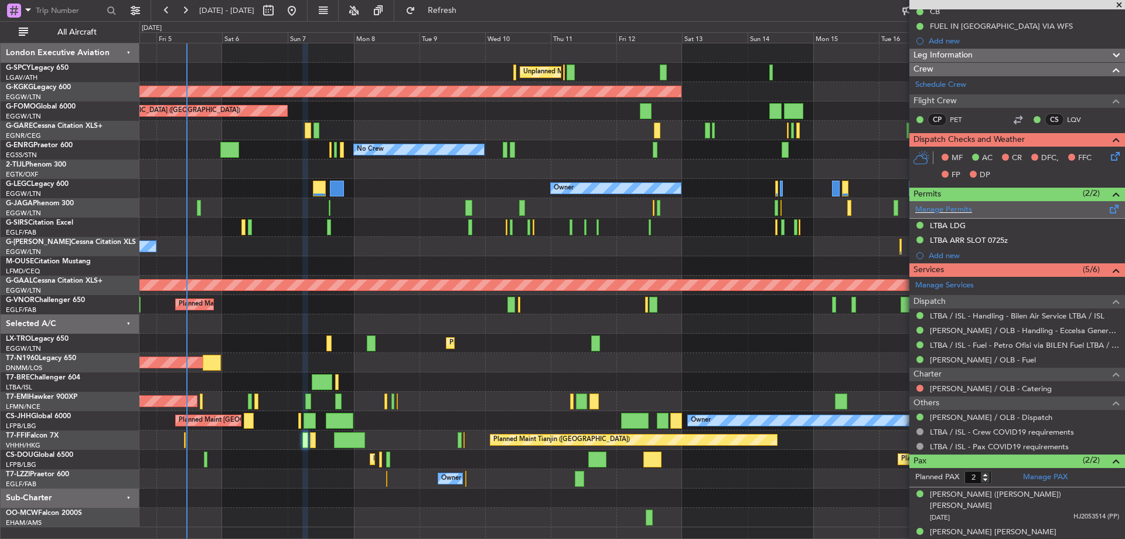
scroll to position [154, 0]
click at [978, 413] on link "LIEO / OLB - Dispatch" at bounding box center [991, 416] width 122 height 10
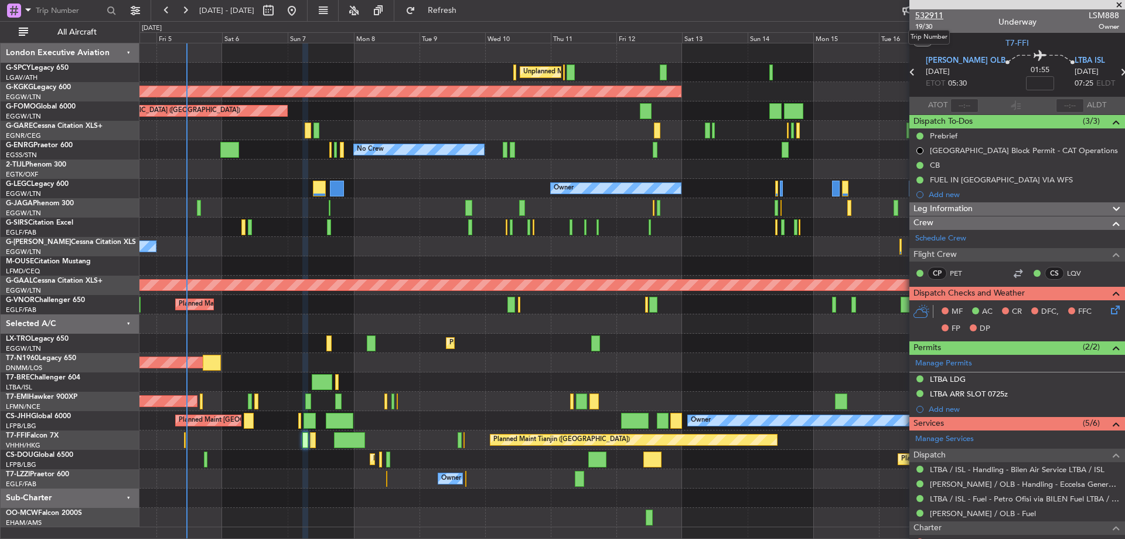
click at [930, 12] on span "532911" at bounding box center [929, 15] width 28 height 12
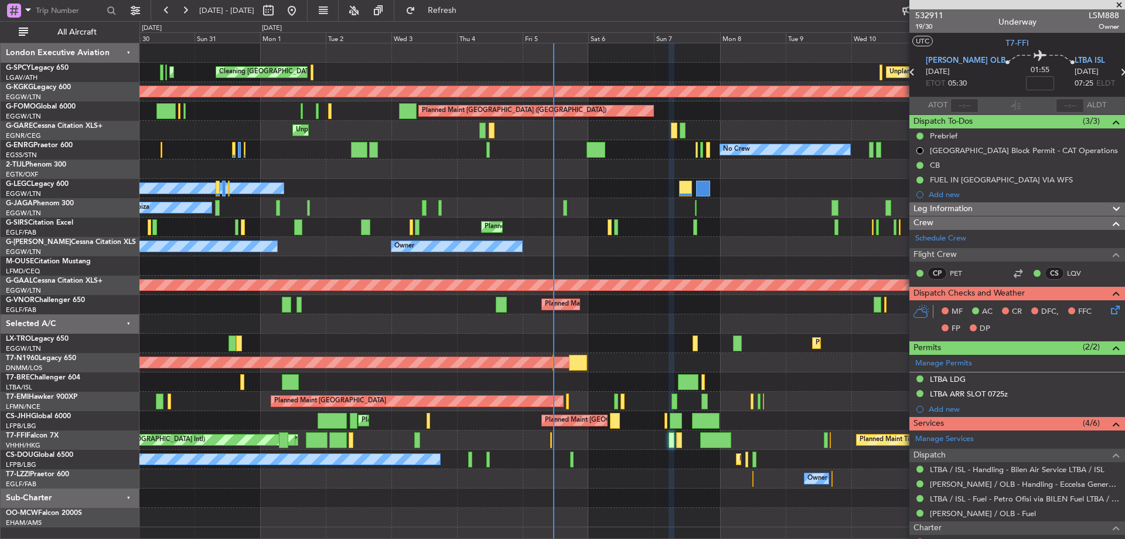
click at [668, 277] on div "Unplanned Maint Athens (Eleftherios Venizelos Intl) Cleaning Athens (Eleftherio…" at bounding box center [631, 285] width 985 height 484
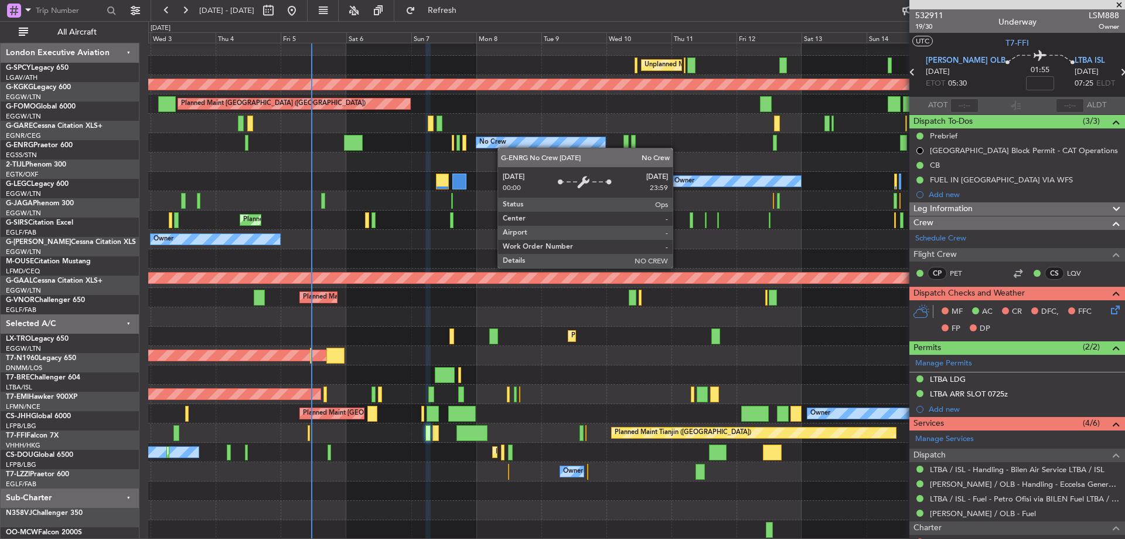
scroll to position [7, 0]
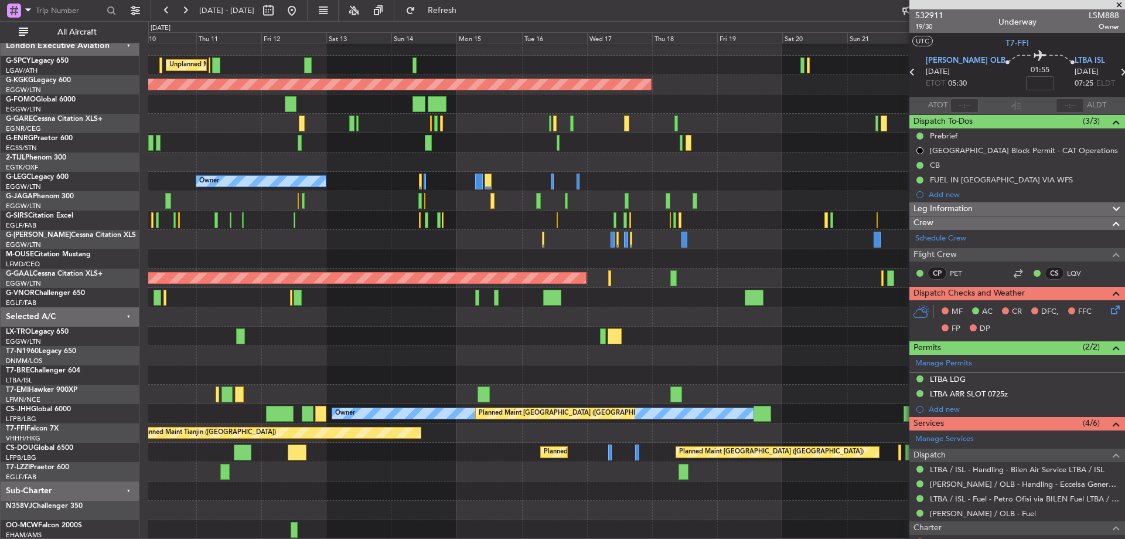
click at [28, 132] on div "Unplanned Maint Athens (Eleftherios Venizelos Intl) AOG Maint Istanbul (Ataturk…" at bounding box center [562, 279] width 1125 height 517
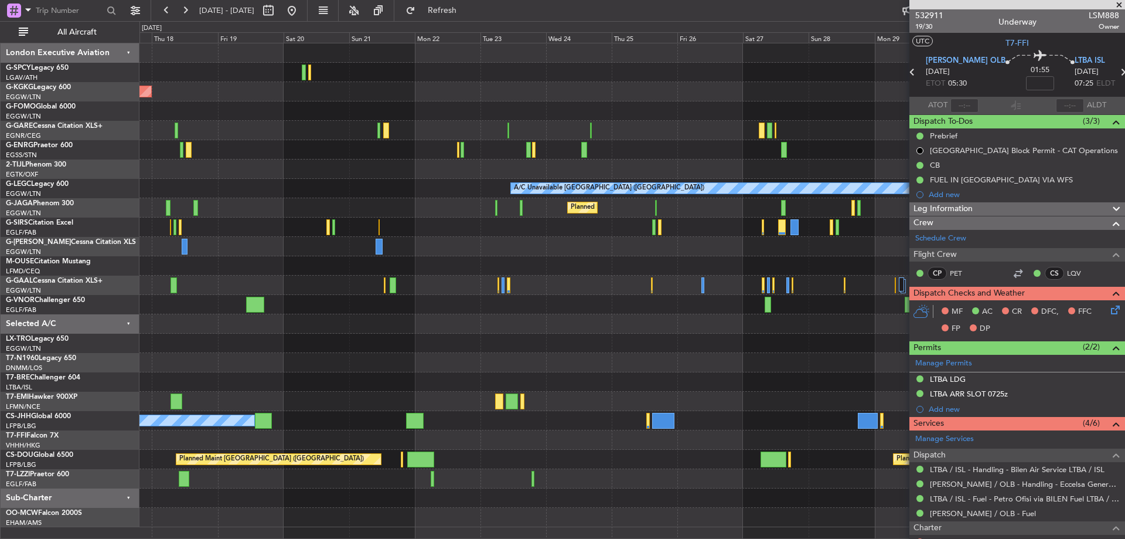
click at [261, 193] on div "AOG Maint Istanbul (Ataturk) A/C Unavailable London (Luton) Planned Maint Londo…" at bounding box center [631, 285] width 985 height 484
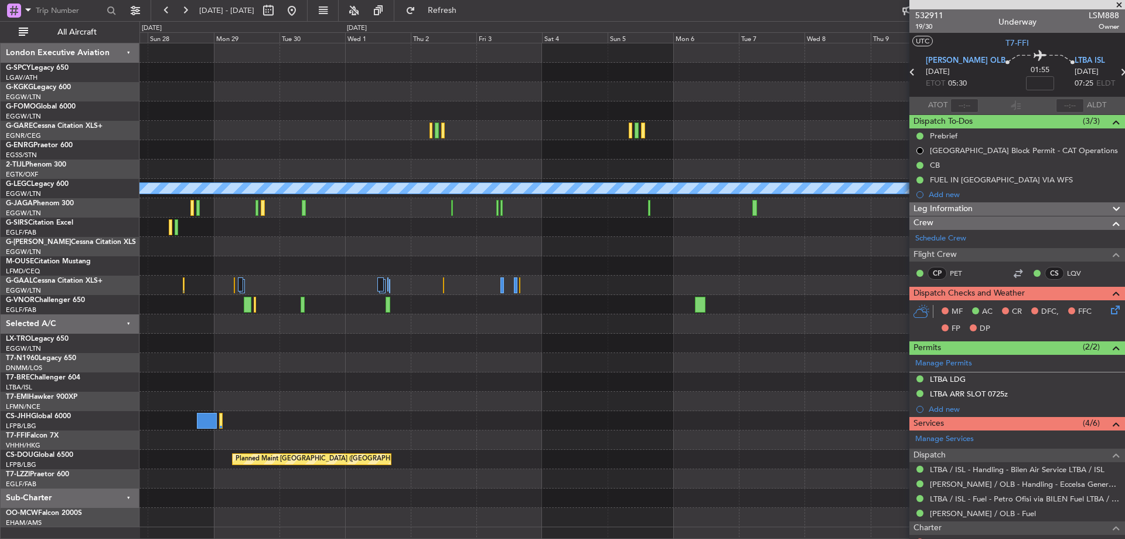
click at [0, 195] on html "10 Sep 2025 - 25 Sep 2025 Refresh Quick Links All Aircraft A/C Unavailable Lond…" at bounding box center [562, 269] width 1125 height 539
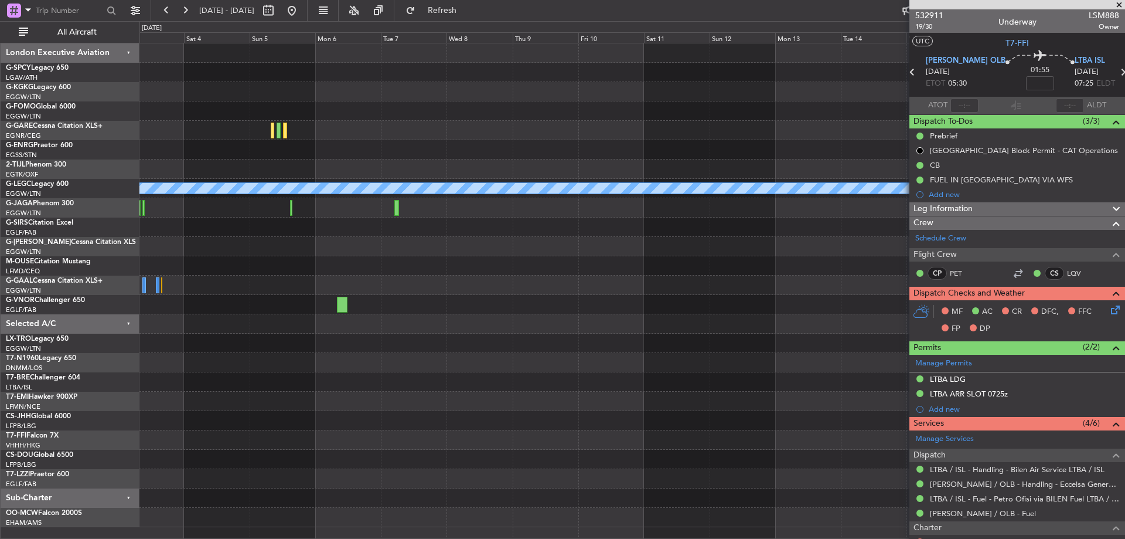
click at [226, 194] on div "A/C Unavailable [GEOGRAPHIC_DATA] ([GEOGRAPHIC_DATA])" at bounding box center [631, 188] width 985 height 19
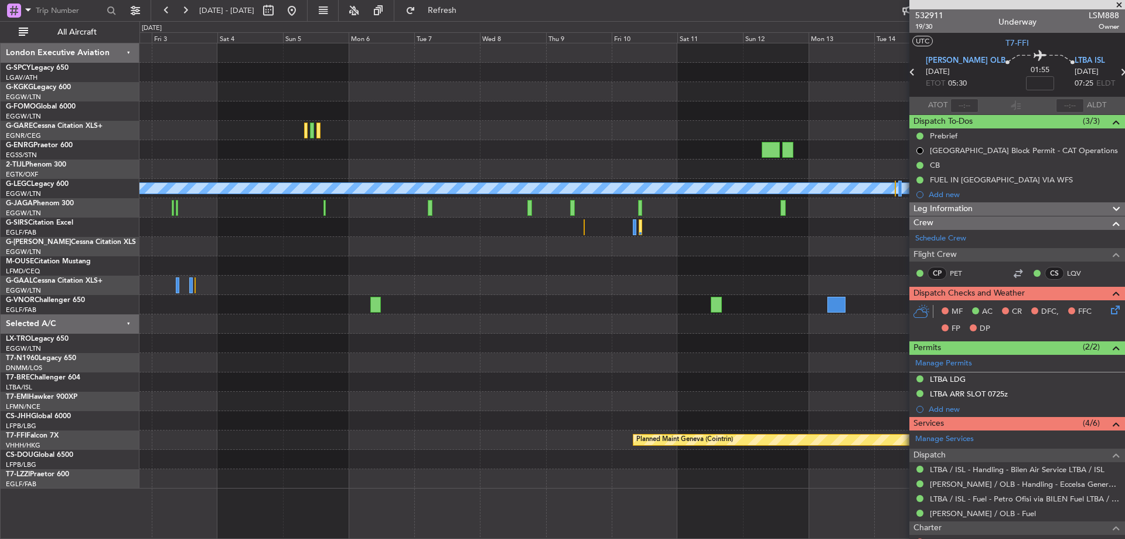
click at [687, 128] on div "A/C Unavailable London (Luton) Owner London (Luton) Planned Maint Geneva (Coint…" at bounding box center [631, 265] width 985 height 445
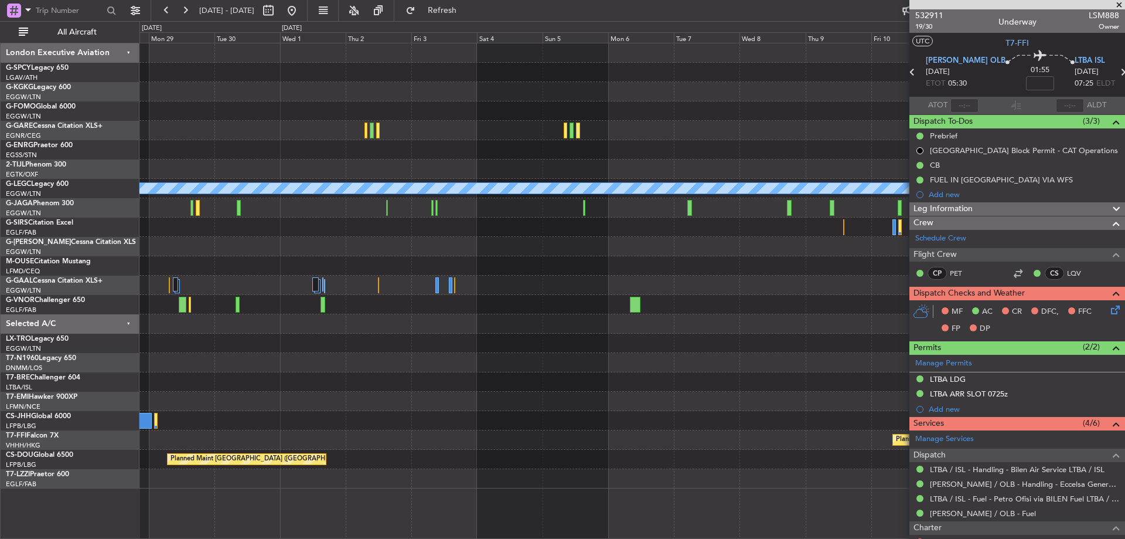
click at [622, 121] on div "A/C Unavailable London (Luton) Owner London (Luton) Planned Maint Geneva (Coint…" at bounding box center [631, 265] width 985 height 445
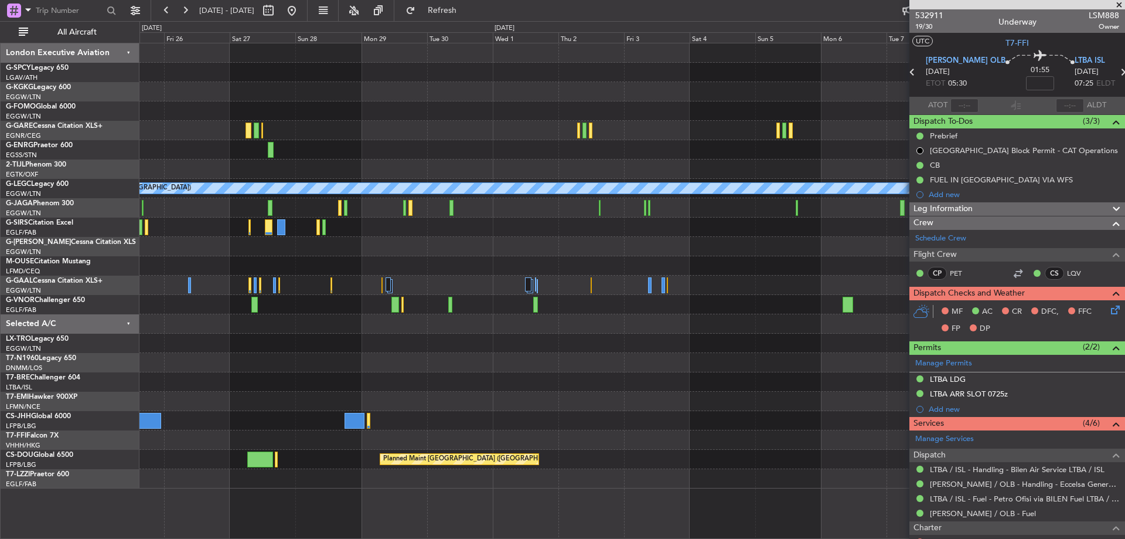
click at [664, 131] on div "A/C Unavailable London (Luton) Planned Maint London (Luton) Planned Maint Genev…" at bounding box center [631, 265] width 985 height 445
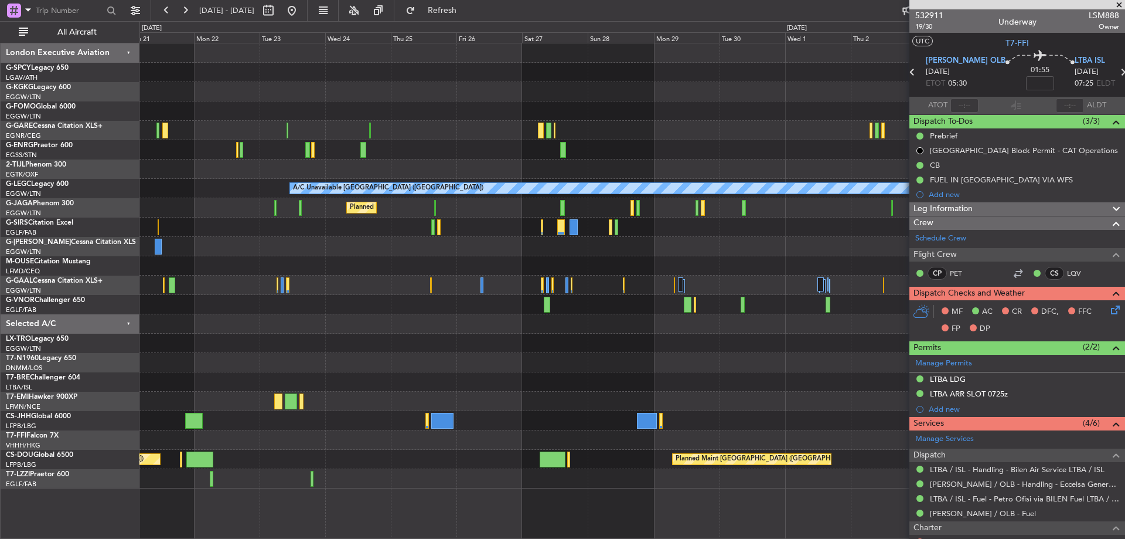
click at [681, 163] on div "AOG Maint Istanbul (Ataturk) A/C Unavailable London (Luton) Planned Maint Londo…" at bounding box center [631, 265] width 985 height 445
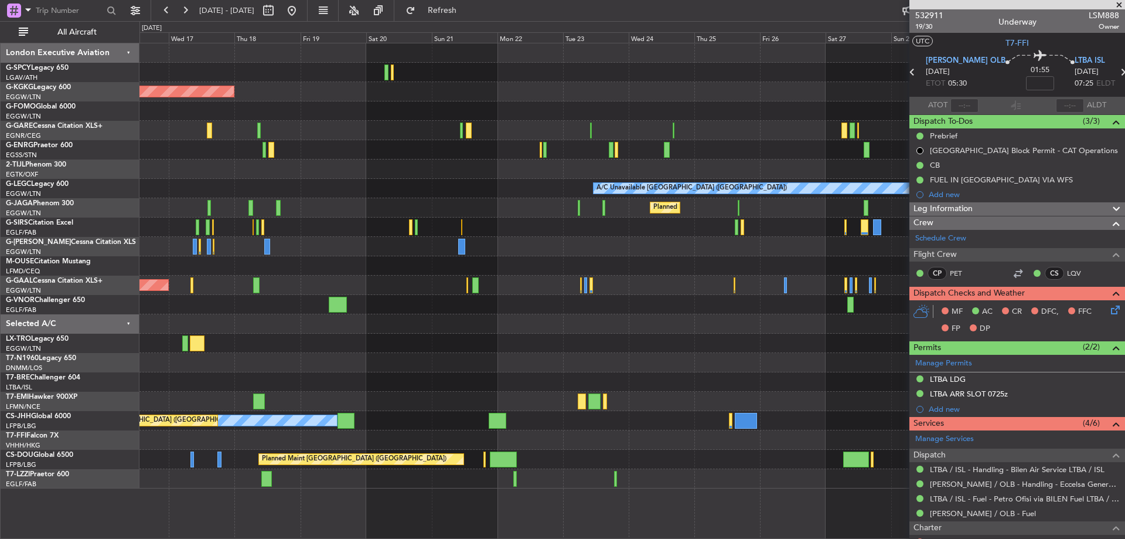
click at [655, 175] on div "AOG Maint Istanbul (Ataturk) A/C Unavailable London (Luton) Owner Planned Maint…" at bounding box center [631, 265] width 985 height 445
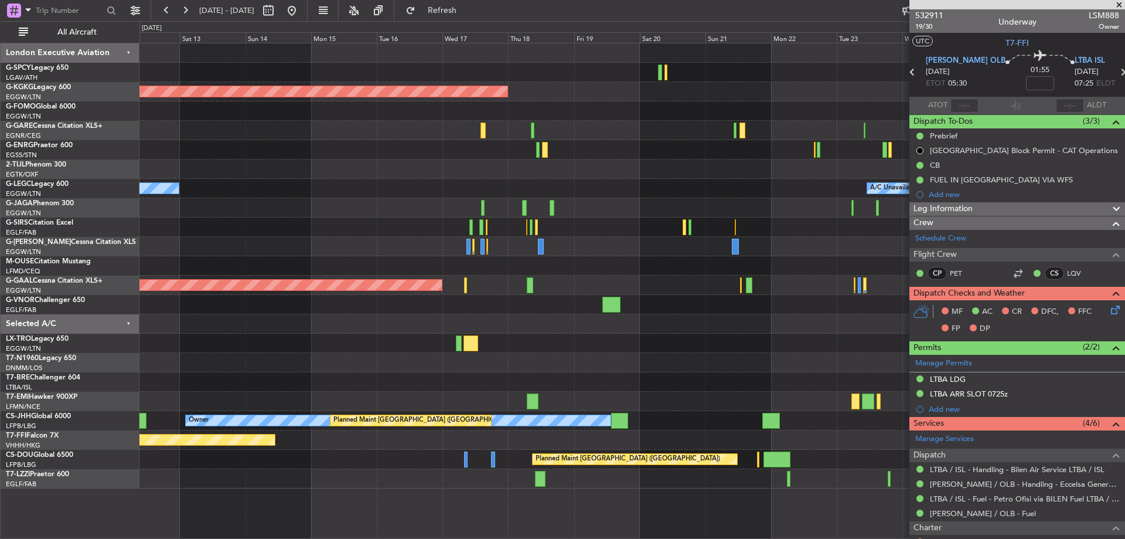
click at [684, 188] on div "AOG Maint Istanbul (Ataturk) A/C Unavailable London (Luton) Owner Planned Maint…" at bounding box center [631, 265] width 985 height 445
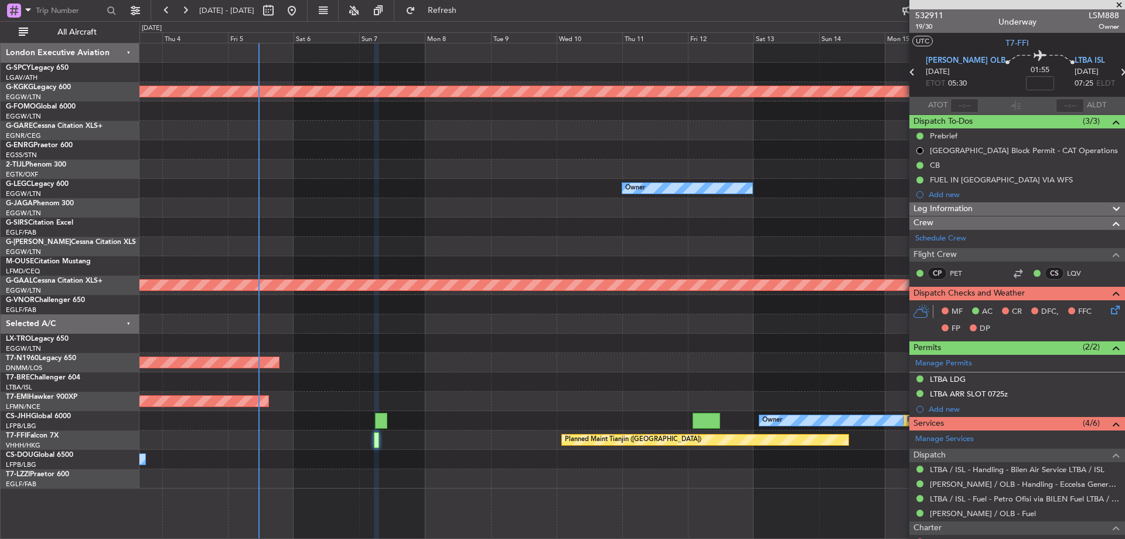
click at [692, 214] on div "AOG Maint Istanbul (Ataturk) Owner Planned Maint Dusseldorf Planned Maint Londo…" at bounding box center [631, 265] width 985 height 445
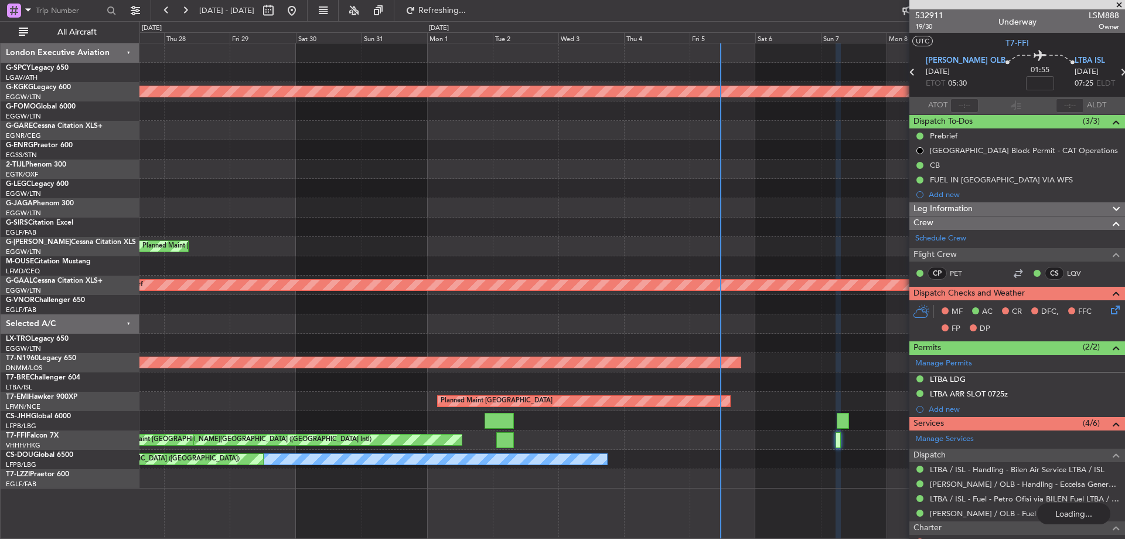
click at [716, 219] on div "AOG Maint Istanbul (Ataturk) Owner No Crew Cannes (Mandelieu) Unplanned Maint O…" at bounding box center [631, 265] width 985 height 445
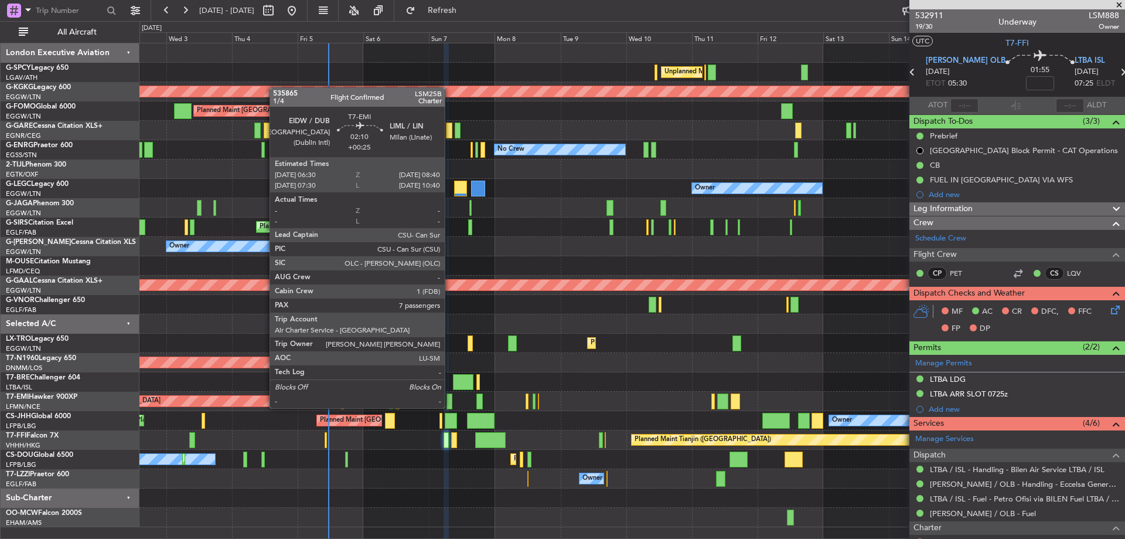
click at [450, 396] on div at bounding box center [450, 401] width 6 height 16
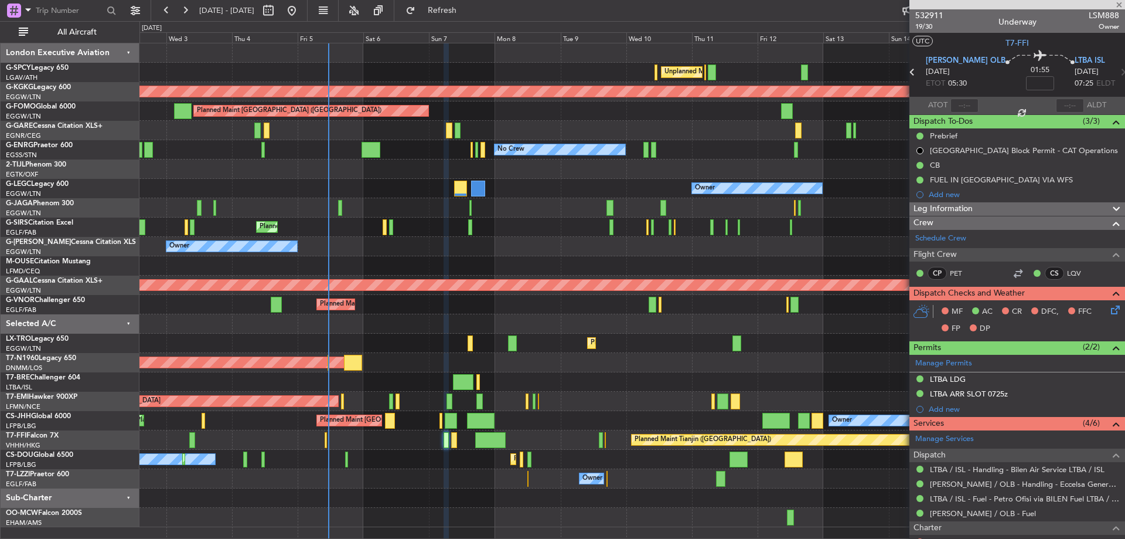
type input "+00:25"
type input "7"
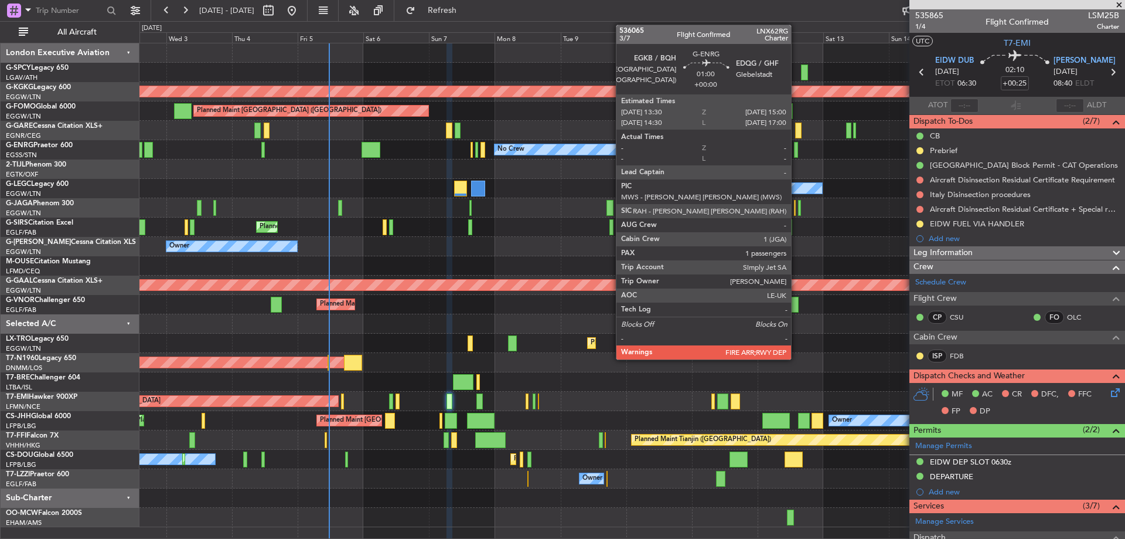
click at [796, 148] on div at bounding box center [796, 150] width 5 height 16
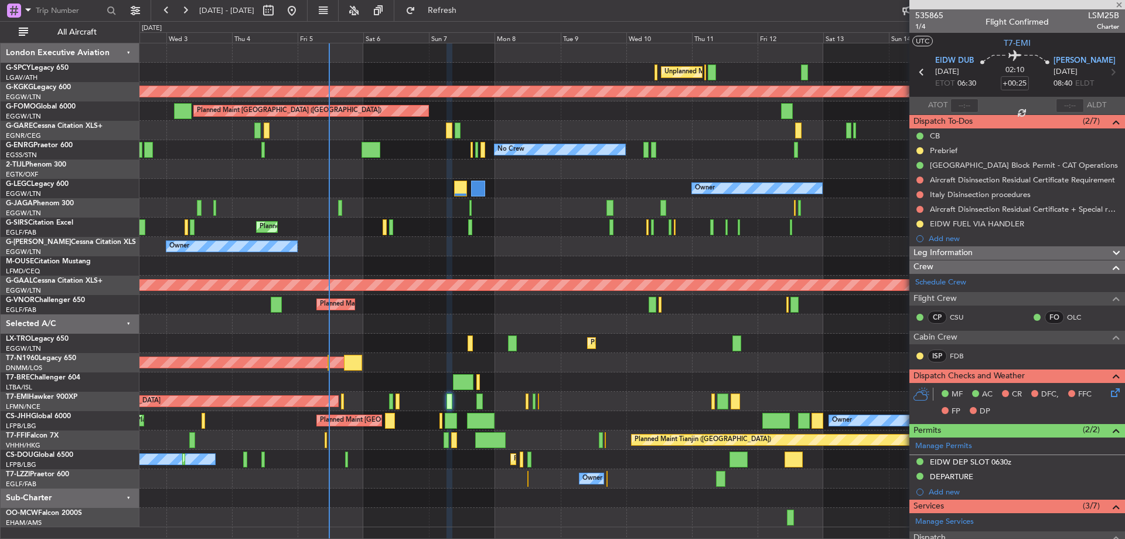
type input "1"
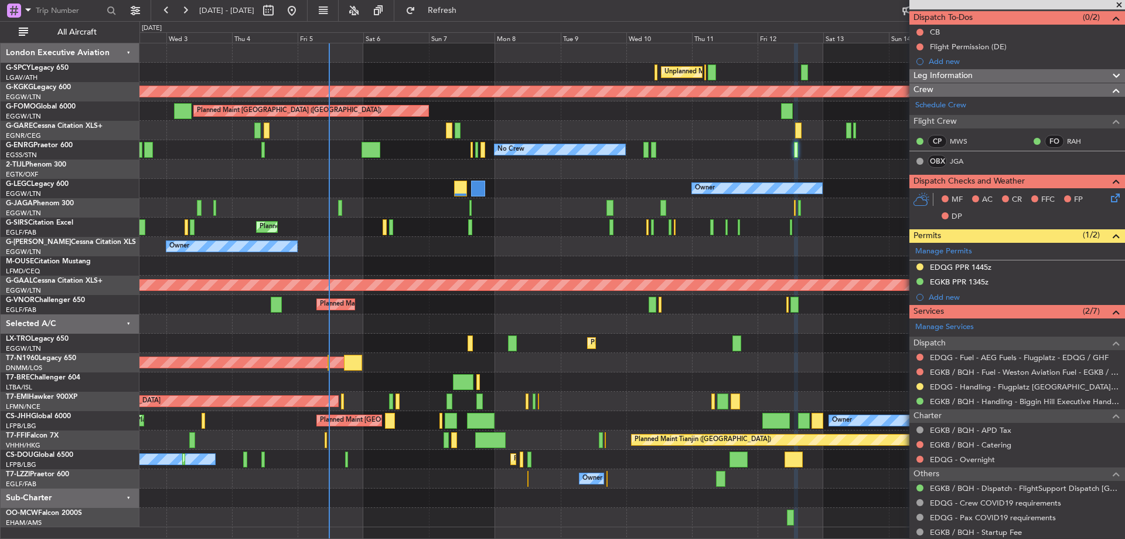
scroll to position [105, 0]
